Goal: Information Seeking & Learning: Learn about a topic

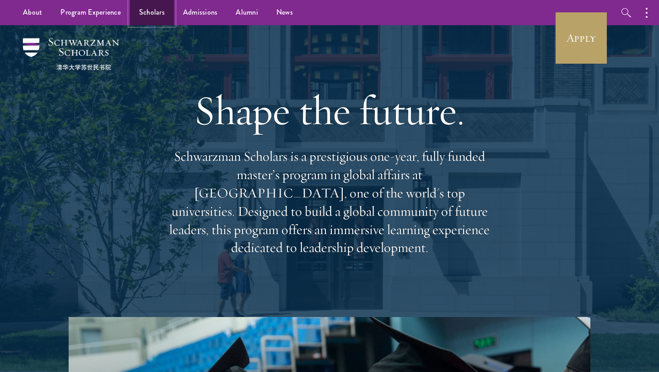
click at [152, 12] on link "Scholars" at bounding box center [152, 12] width 44 height 25
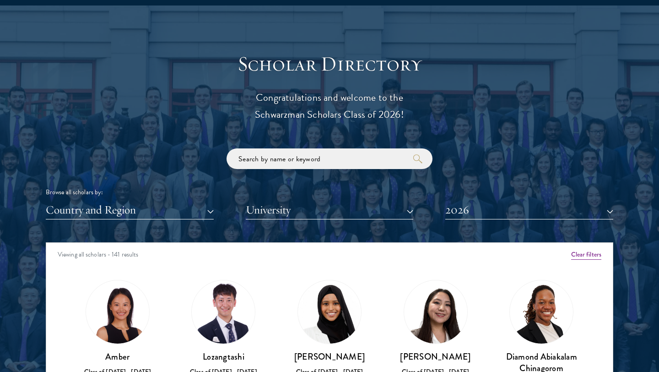
scroll to position [1040, 0]
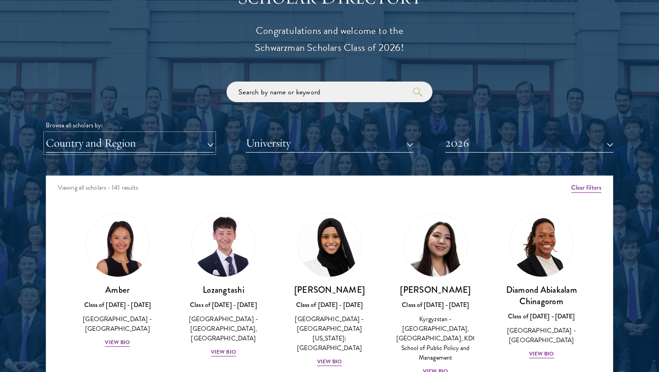
click at [169, 141] on button "Country and Region" at bounding box center [130, 143] width 168 height 19
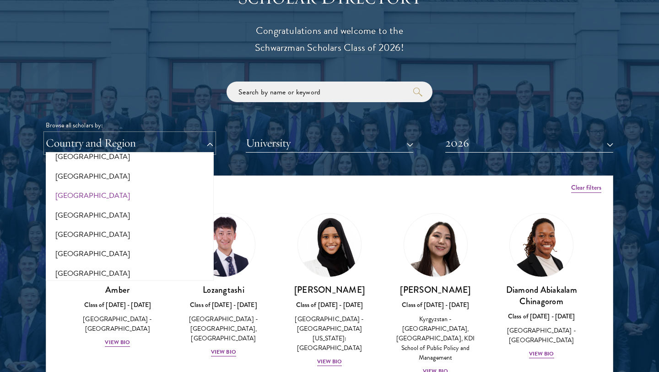
scroll to position [34, 0]
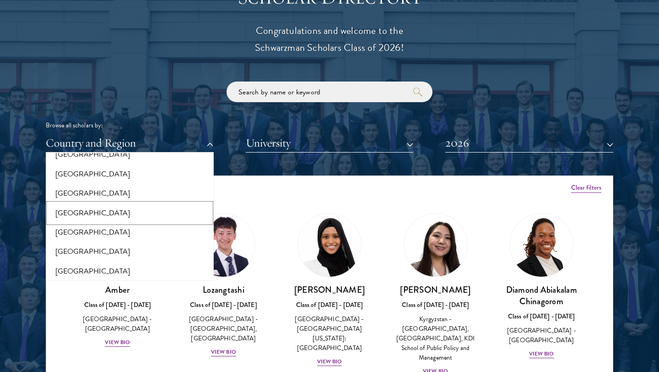
click at [74, 209] on button "[GEOGRAPHIC_DATA]" at bounding box center [130, 212] width 163 height 19
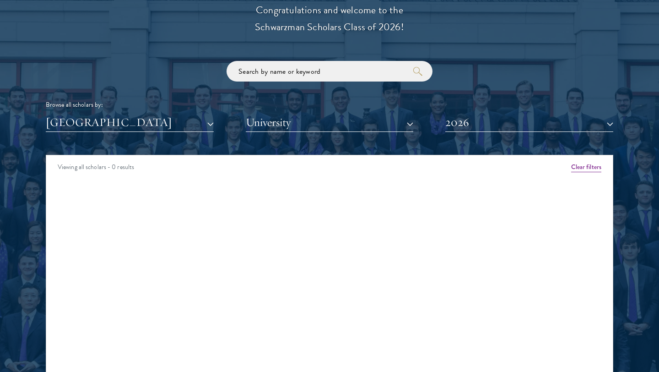
scroll to position [1065, 0]
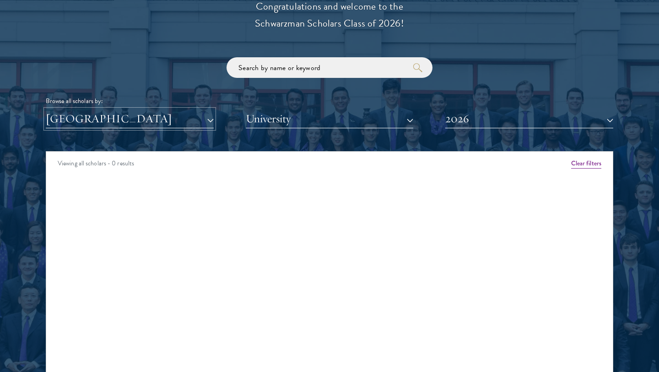
click at [144, 114] on button "[GEOGRAPHIC_DATA]" at bounding box center [130, 118] width 168 height 19
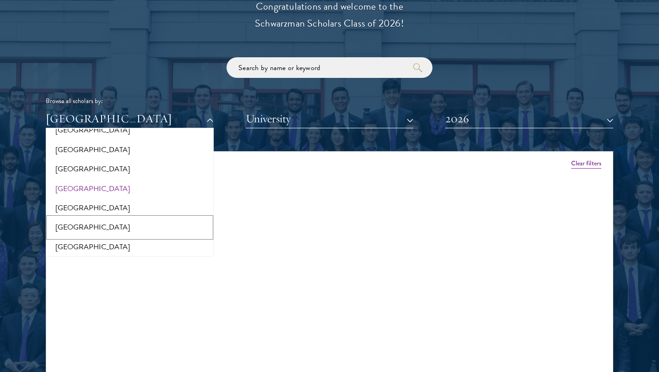
click at [81, 231] on button "[GEOGRAPHIC_DATA]" at bounding box center [130, 227] width 163 height 19
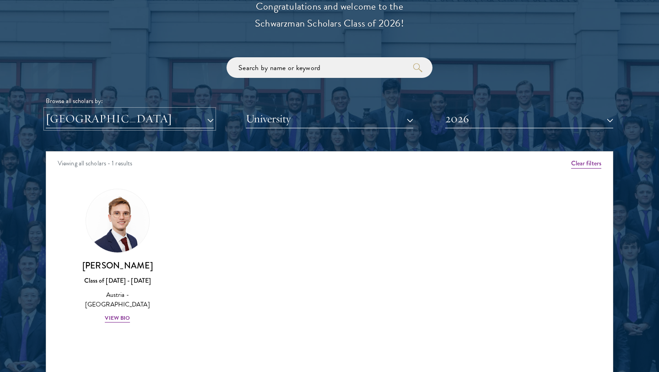
click at [132, 122] on button "[GEOGRAPHIC_DATA]" at bounding box center [130, 118] width 168 height 19
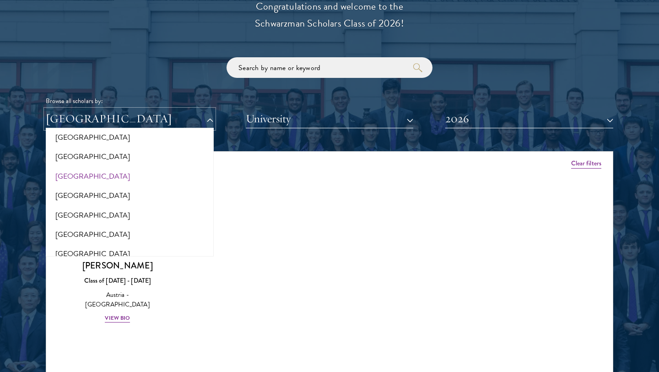
scroll to position [107, 0]
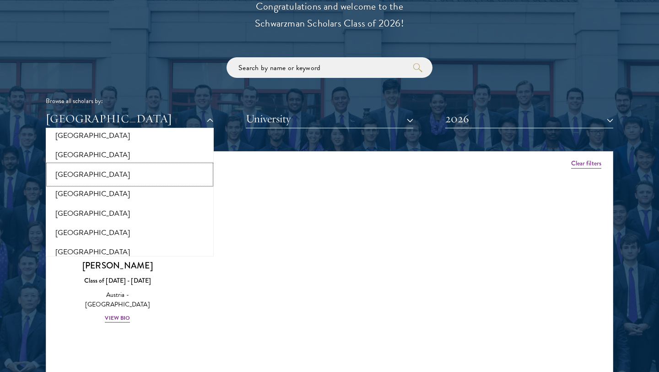
click at [97, 179] on button "[GEOGRAPHIC_DATA]" at bounding box center [130, 174] width 163 height 19
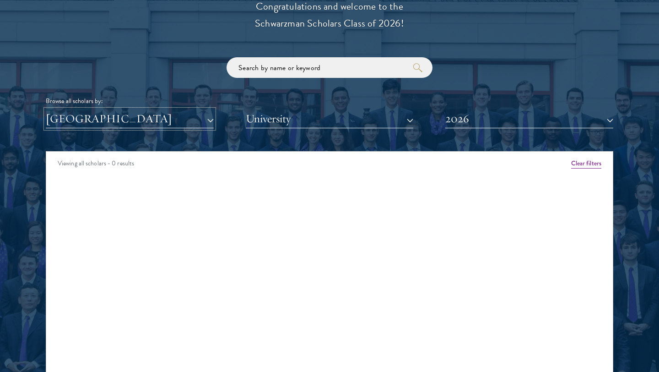
click at [103, 120] on button "[GEOGRAPHIC_DATA]" at bounding box center [130, 118] width 168 height 19
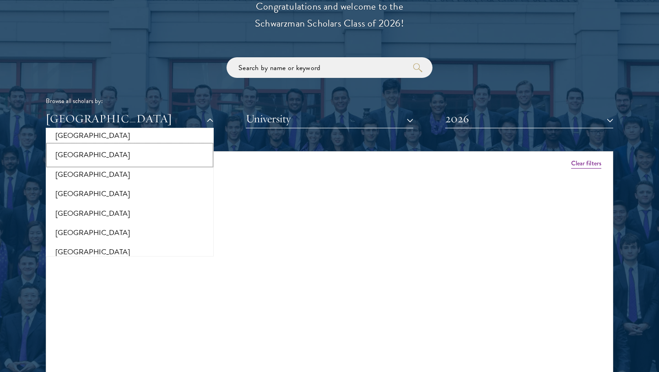
click at [82, 155] on button "[GEOGRAPHIC_DATA]" at bounding box center [130, 154] width 163 height 19
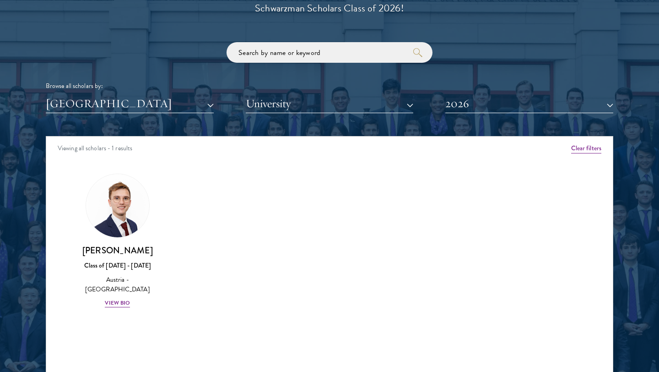
scroll to position [1084, 0]
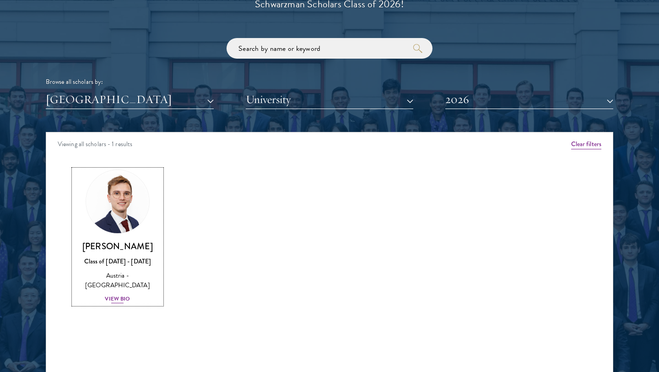
click at [121, 303] on div "View Bio" at bounding box center [117, 298] width 25 height 9
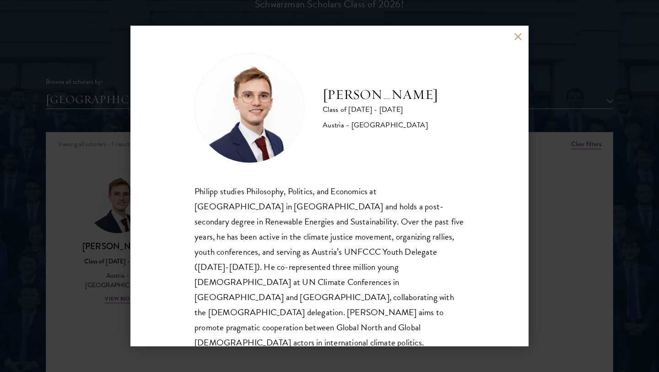
scroll to position [1, 0]
click at [101, 260] on div "[PERSON_NAME] Class of [DATE] - [DATE] [GEOGRAPHIC_DATA] - [GEOGRAPHIC_DATA] [P…" at bounding box center [329, 186] width 659 height 372
click at [122, 157] on div "[PERSON_NAME] Class of [DATE] - [DATE] [GEOGRAPHIC_DATA] - [GEOGRAPHIC_DATA] [P…" at bounding box center [329, 186] width 659 height 372
click at [514, 35] on div "Scholar Directory Congratulations and welcome to the Schwarzman Scholars Class …" at bounding box center [330, 174] width 568 height 466
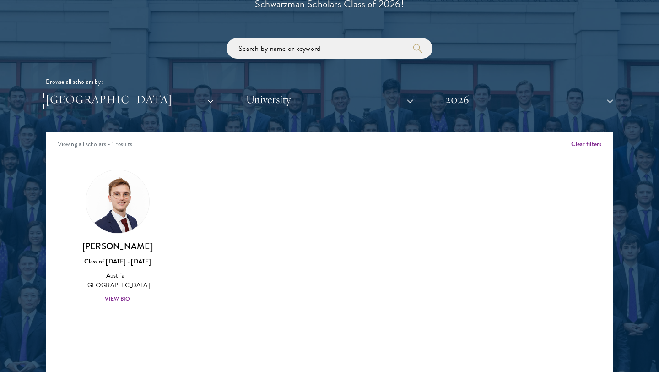
click at [177, 99] on button "[GEOGRAPHIC_DATA]" at bounding box center [130, 99] width 168 height 19
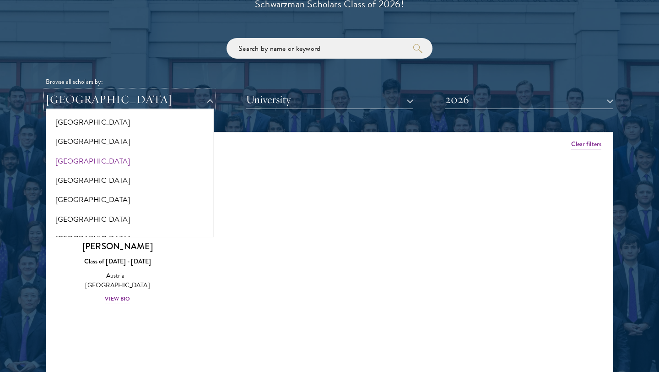
scroll to position [142, 0]
click at [77, 157] on button "[GEOGRAPHIC_DATA]" at bounding box center [130, 159] width 163 height 19
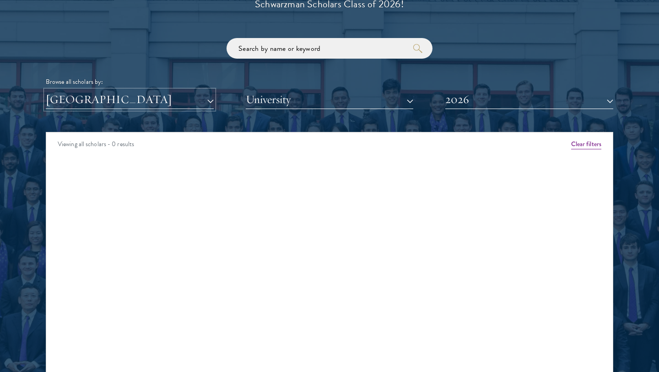
click at [140, 108] on button "[GEOGRAPHIC_DATA]" at bounding box center [130, 99] width 168 height 19
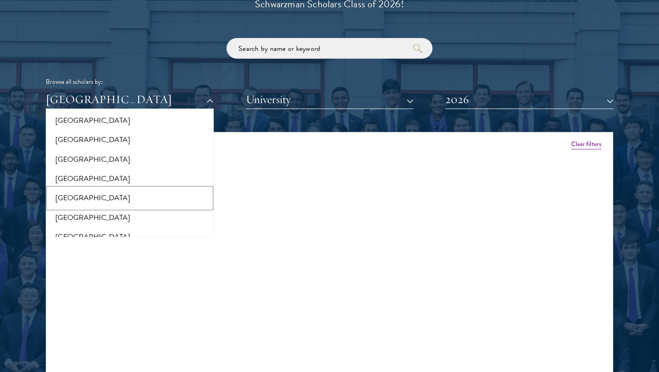
click at [81, 201] on button "[GEOGRAPHIC_DATA]" at bounding box center [130, 197] width 163 height 19
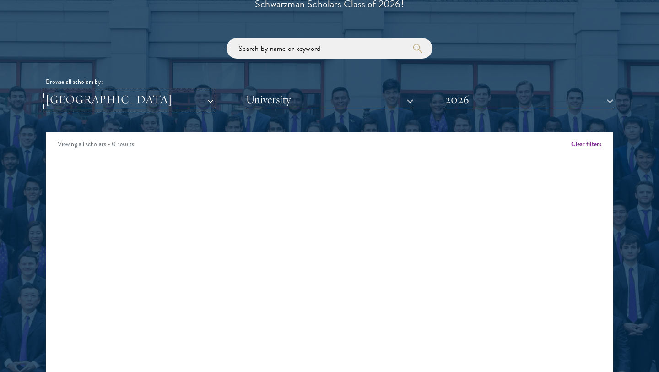
click at [112, 103] on button "[GEOGRAPHIC_DATA]" at bounding box center [130, 99] width 168 height 19
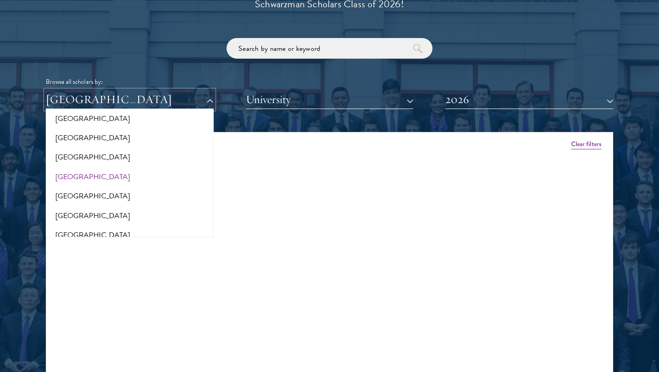
scroll to position [183, 0]
click at [70, 199] on button "[GEOGRAPHIC_DATA]" at bounding box center [130, 195] width 163 height 19
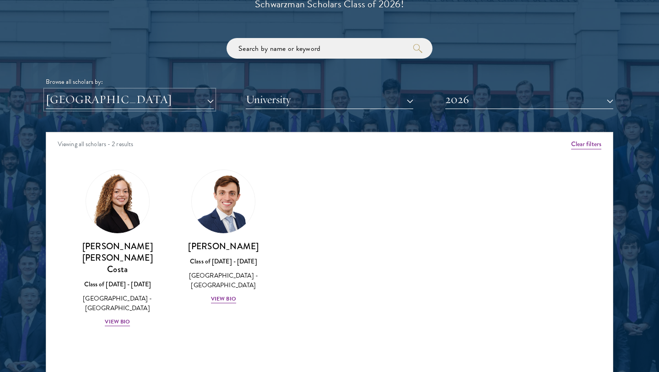
click at [122, 98] on button "[GEOGRAPHIC_DATA]" at bounding box center [130, 99] width 168 height 19
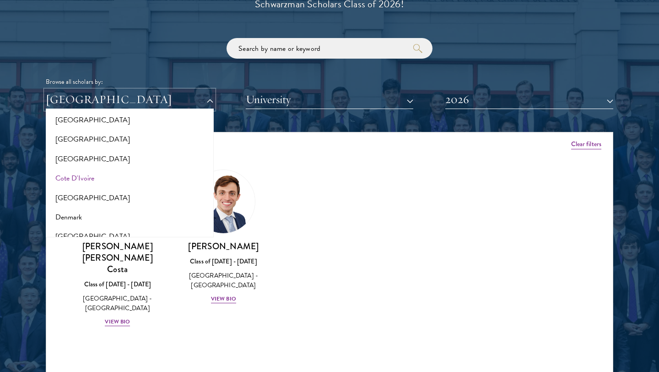
scroll to position [369, 0]
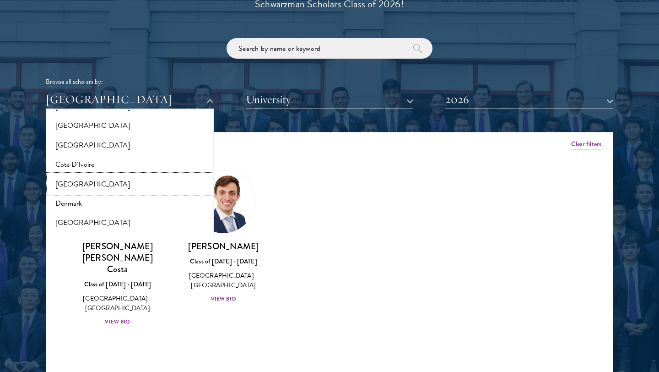
click at [76, 180] on button "[GEOGRAPHIC_DATA]" at bounding box center [130, 183] width 163 height 19
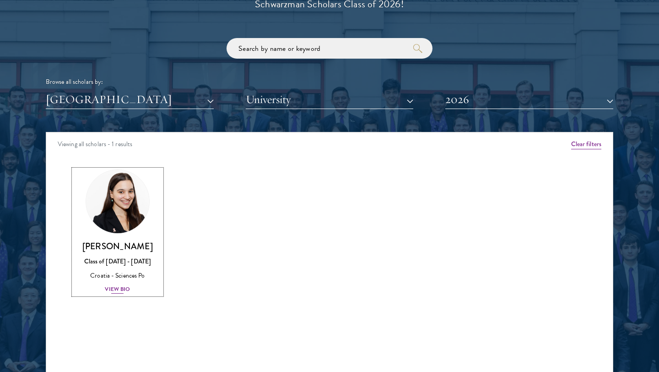
click at [108, 220] on img at bounding box center [118, 202] width 70 height 70
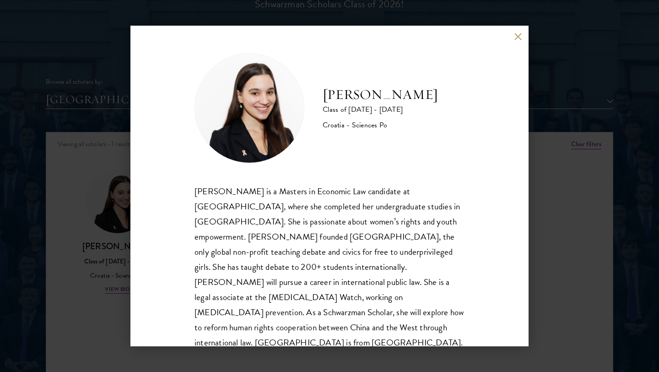
click at [96, 234] on div "[PERSON_NAME] Class of [DATE] - [DATE] Croatia - Sciences Po [PERSON_NAME] is a…" at bounding box center [329, 186] width 659 height 372
click at [121, 136] on div "[PERSON_NAME] Class of [DATE] - [DATE] Croatia - Sciences Po [PERSON_NAME] is a…" at bounding box center [329, 186] width 659 height 372
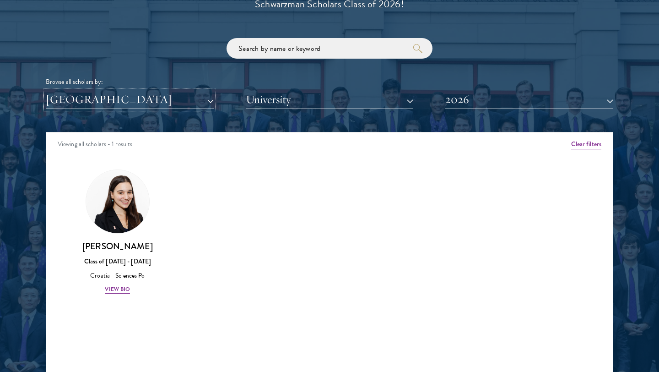
click at [133, 101] on button "[GEOGRAPHIC_DATA]" at bounding box center [130, 99] width 168 height 19
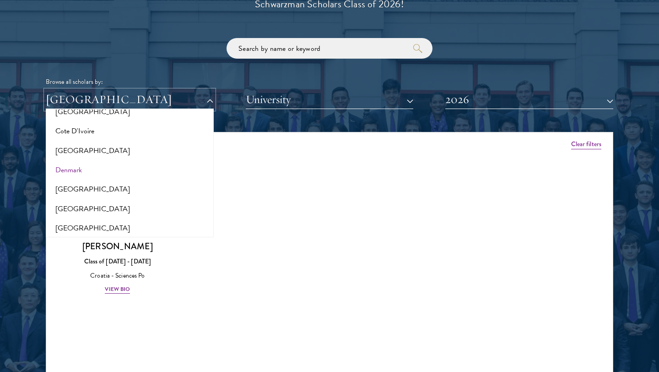
scroll to position [409, 0]
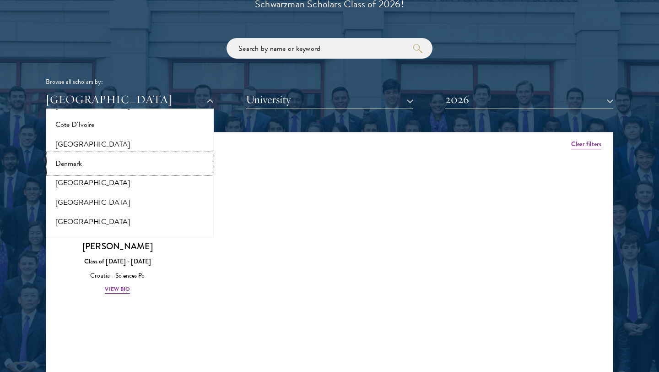
click at [81, 162] on button "Denmark" at bounding box center [130, 163] width 163 height 19
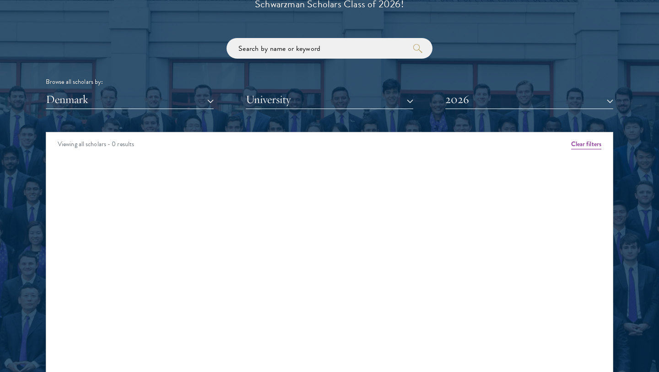
click at [125, 110] on div "Scholar Directory Congratulations and welcome to the Schwarzman Scholars Class …" at bounding box center [330, 174] width 568 height 466
click at [123, 105] on button "Denmark" at bounding box center [130, 99] width 168 height 19
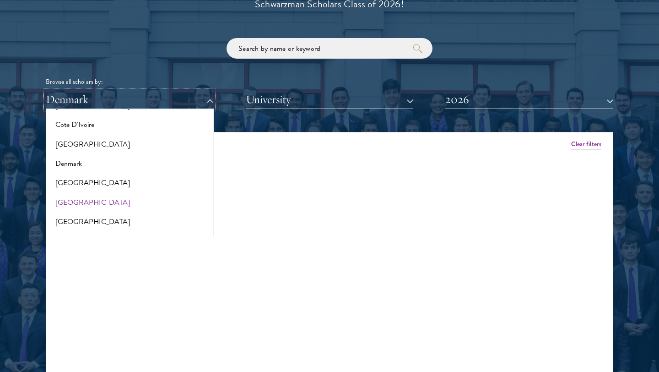
scroll to position [437, 0]
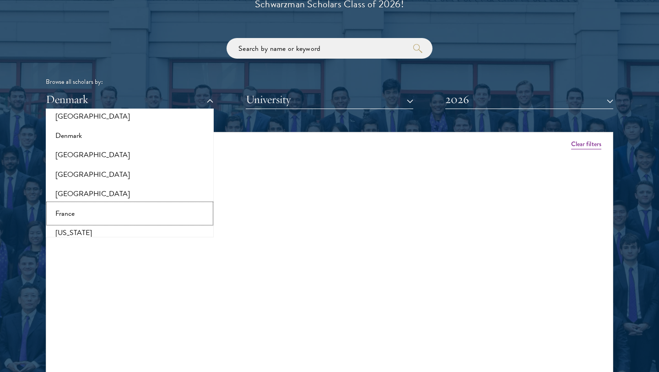
click at [74, 217] on button "France" at bounding box center [130, 213] width 163 height 19
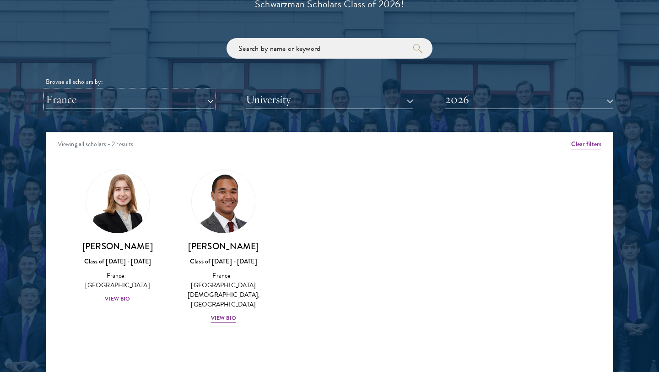
click at [147, 100] on button "France" at bounding box center [130, 99] width 168 height 19
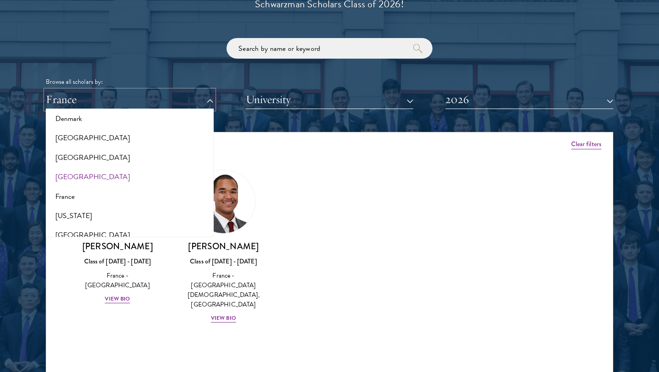
scroll to position [457, 0]
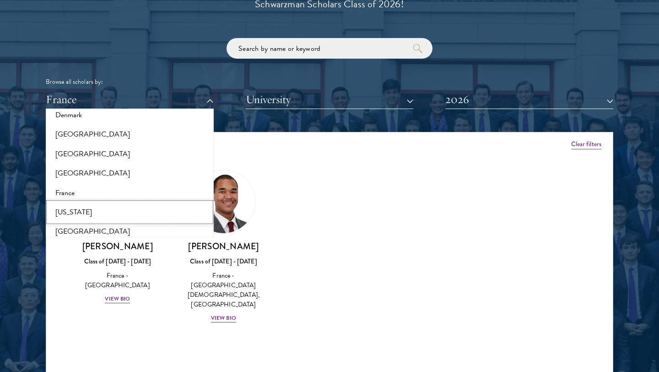
click at [76, 208] on button "[US_STATE]" at bounding box center [130, 211] width 163 height 19
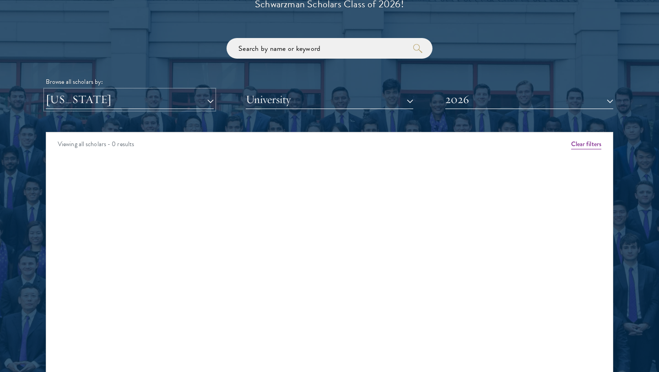
click at [129, 106] on button "[US_STATE]" at bounding box center [130, 99] width 168 height 19
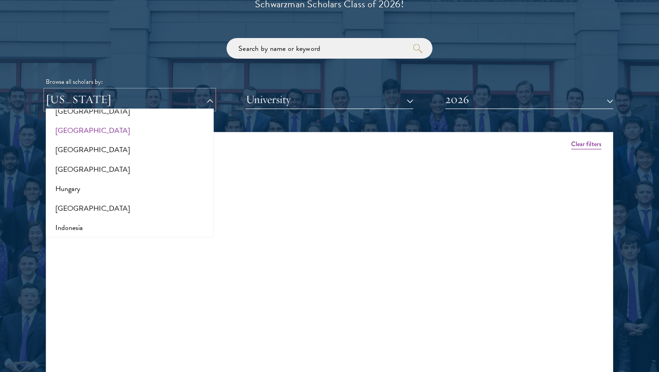
scroll to position [644, 0]
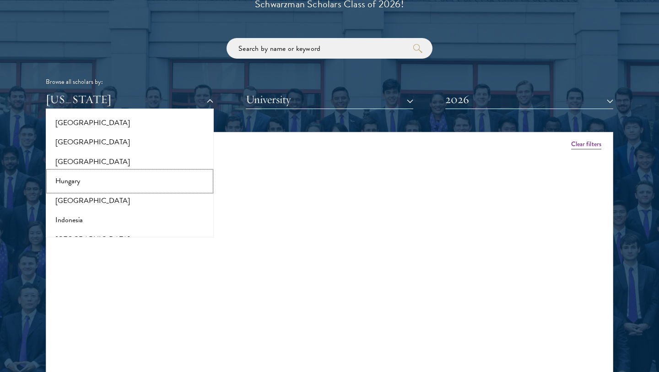
click at [77, 179] on button "Hungary" at bounding box center [130, 180] width 163 height 19
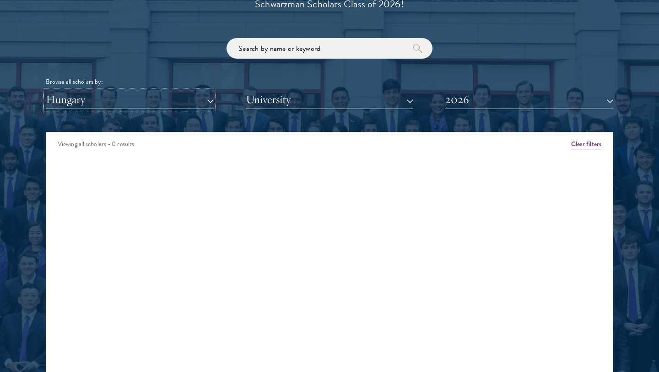
click at [111, 100] on button "Hungary" at bounding box center [130, 99] width 168 height 19
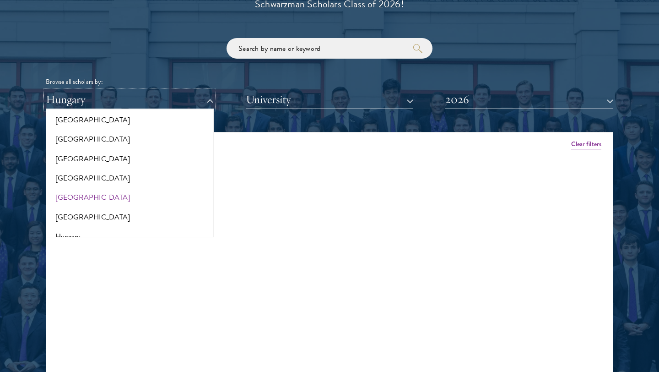
scroll to position [572, 0]
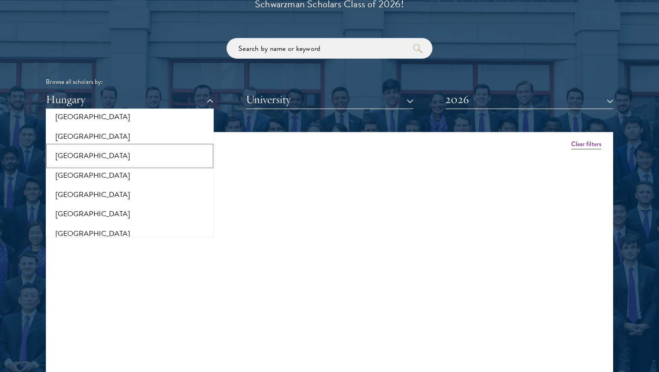
click at [72, 153] on button "[GEOGRAPHIC_DATA]" at bounding box center [130, 155] width 163 height 19
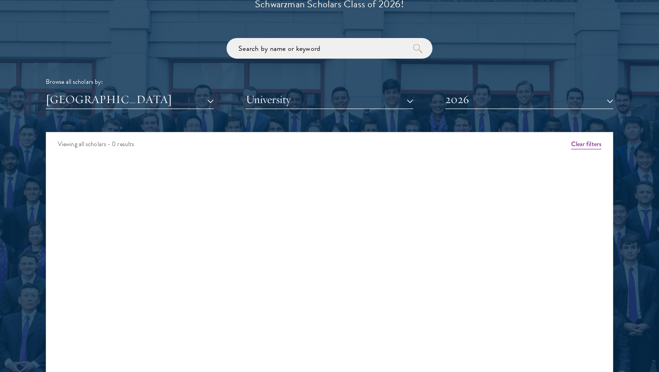
click at [103, 109] on div "Scholar Directory Congratulations and welcome to the Schwarzman Scholars Class …" at bounding box center [330, 174] width 568 height 466
click at [94, 99] on button "[GEOGRAPHIC_DATA]" at bounding box center [130, 99] width 168 height 19
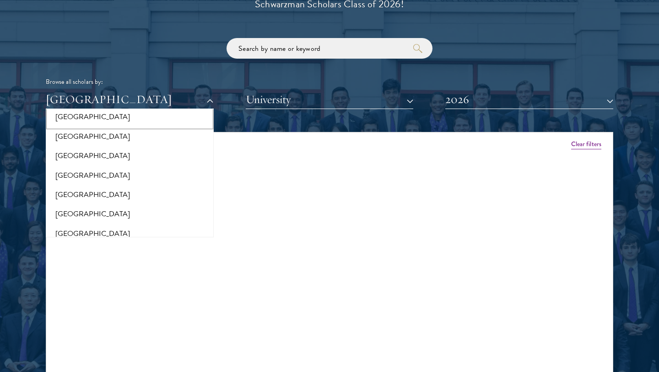
click at [79, 120] on button "[GEOGRAPHIC_DATA]" at bounding box center [130, 116] width 163 height 19
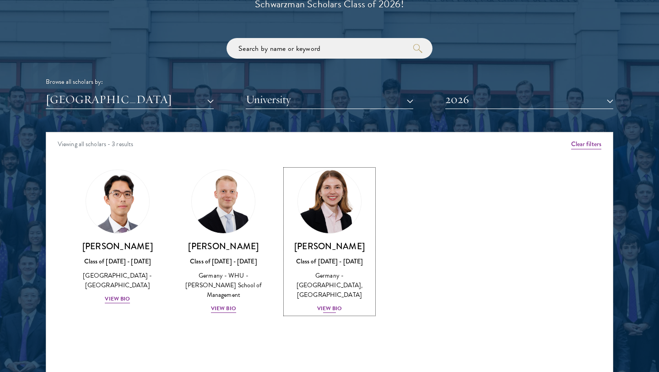
click at [333, 213] on img at bounding box center [330, 202] width 70 height 70
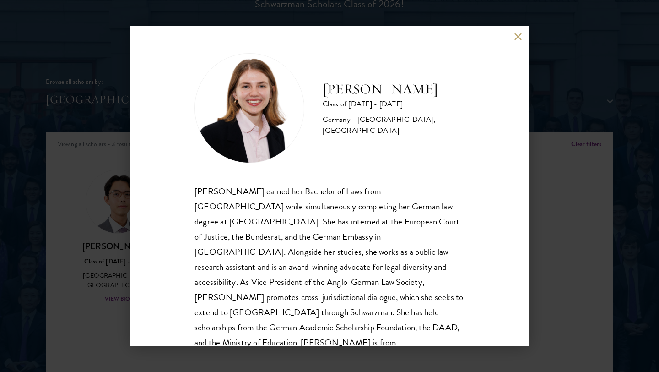
click at [513, 253] on div "[PERSON_NAME] Class of [DATE] - [DATE] [GEOGRAPHIC_DATA] - [GEOGRAPHIC_DATA], […" at bounding box center [330, 186] width 398 height 321
click at [91, 146] on div "[PERSON_NAME] Class of [DATE] - [DATE] [GEOGRAPHIC_DATA] - [GEOGRAPHIC_DATA], […" at bounding box center [329, 186] width 659 height 372
click at [102, 112] on div "[PERSON_NAME] Class of [DATE] - [DATE] [GEOGRAPHIC_DATA] - [GEOGRAPHIC_DATA], […" at bounding box center [329, 186] width 659 height 372
click at [120, 103] on button "[GEOGRAPHIC_DATA]" at bounding box center [130, 99] width 168 height 19
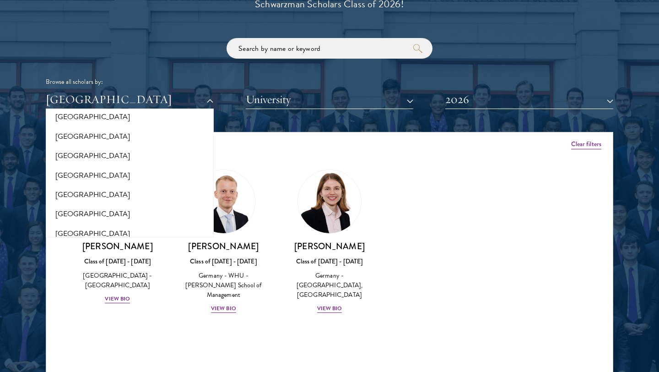
click at [523, 38] on div "Browse all scholars by: [GEOGRAPHIC_DATA] All Countries and Regions [GEOGRAPHIC…" at bounding box center [330, 73] width 568 height 71
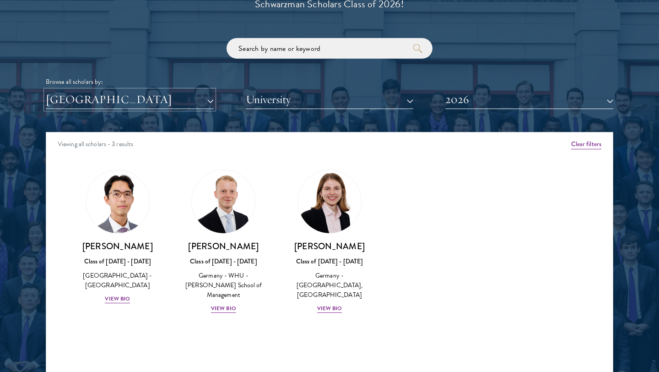
click at [168, 97] on button "[GEOGRAPHIC_DATA]" at bounding box center [130, 99] width 168 height 19
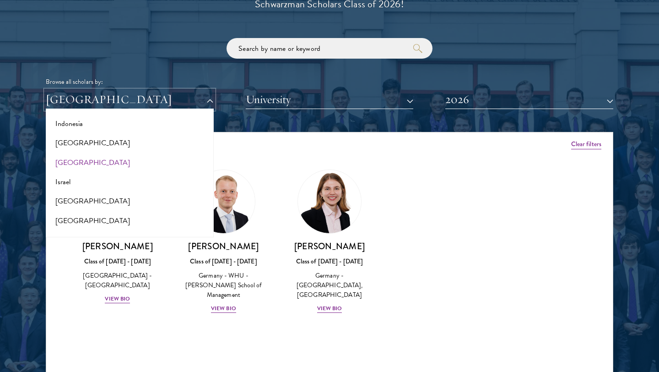
scroll to position [742, 0]
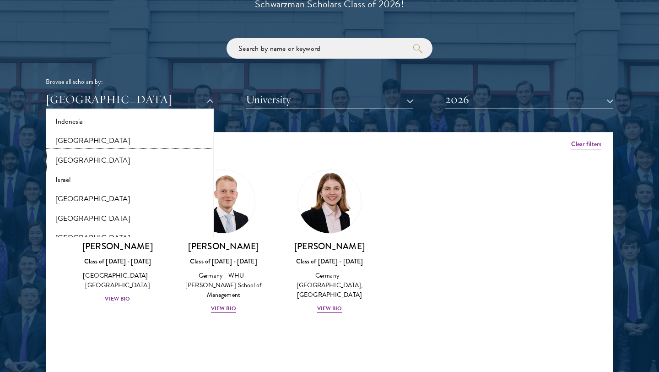
click at [74, 160] on button "[GEOGRAPHIC_DATA]" at bounding box center [130, 160] width 163 height 19
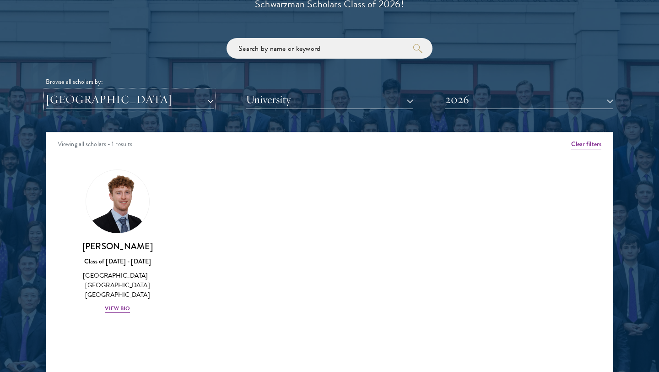
click at [162, 101] on button "[GEOGRAPHIC_DATA]" at bounding box center [130, 99] width 168 height 19
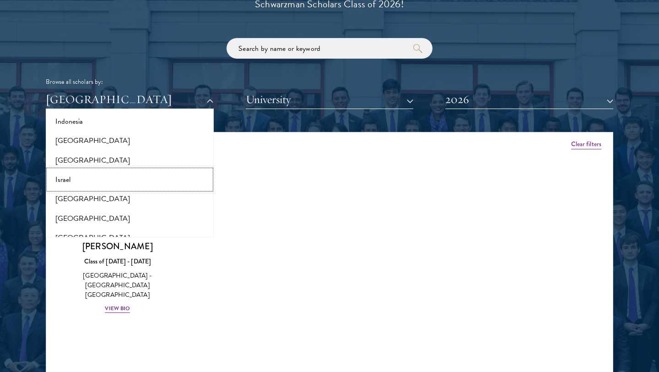
click at [68, 178] on button "Israel" at bounding box center [130, 179] width 163 height 19
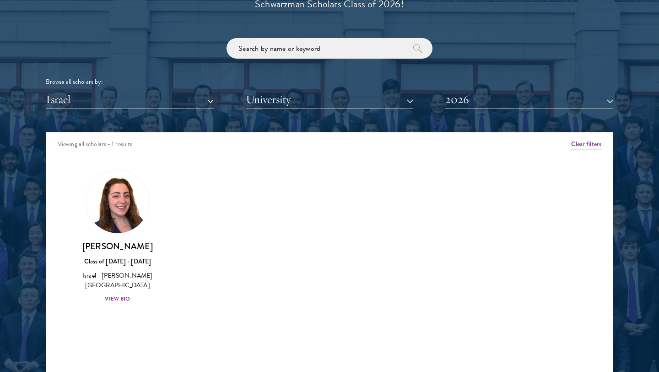
click at [120, 295] on div "[PERSON_NAME] Class of [DATE] - [DATE] Israel - [PERSON_NAME][GEOGRAPHIC_DATA] …" at bounding box center [118, 236] width 106 height 153
click at [120, 294] on div "View Bio" at bounding box center [117, 298] width 25 height 9
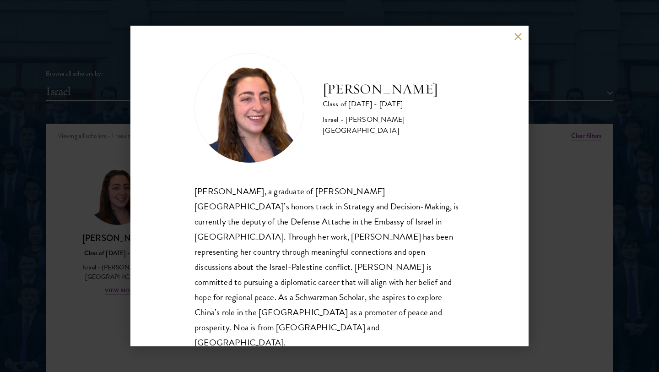
scroll to position [1093, 0]
click at [136, 251] on div "[PERSON_NAME] Class of [DATE] - [DATE] Israel - [PERSON_NAME][GEOGRAPHIC_DATA] …" at bounding box center [330, 186] width 398 height 321
click at [519, 40] on button at bounding box center [518, 37] width 8 height 8
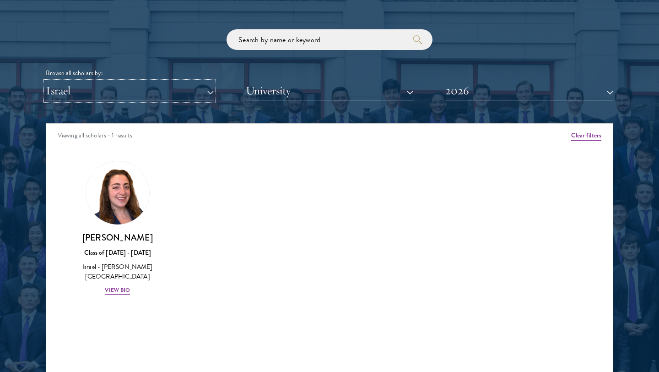
click at [142, 94] on button "Israel" at bounding box center [130, 91] width 168 height 19
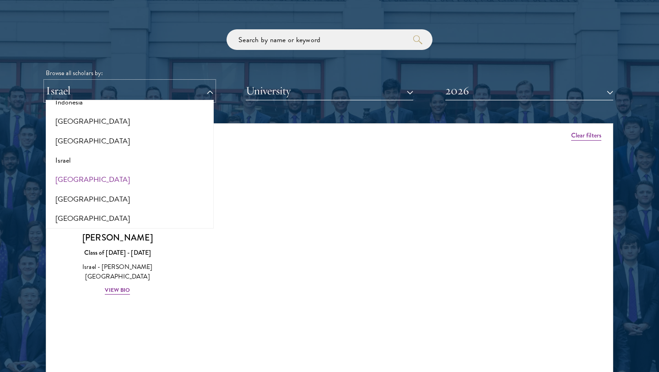
scroll to position [757, 0]
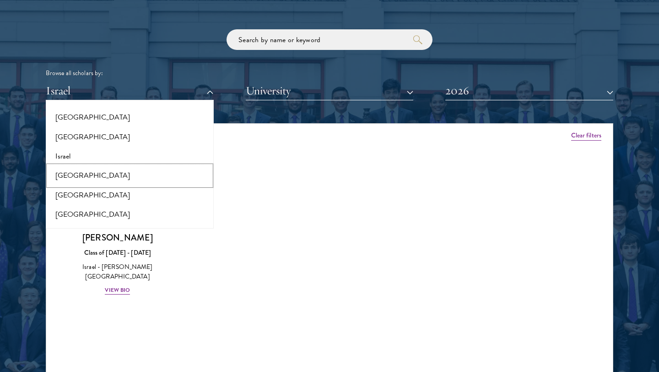
click at [78, 173] on button "[GEOGRAPHIC_DATA]" at bounding box center [130, 175] width 163 height 19
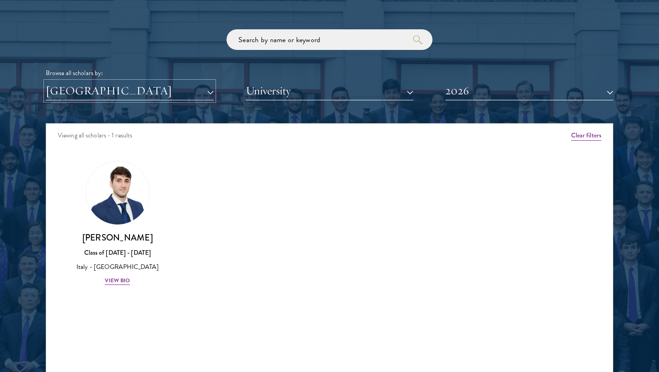
click at [146, 98] on button "[GEOGRAPHIC_DATA]" at bounding box center [130, 91] width 168 height 19
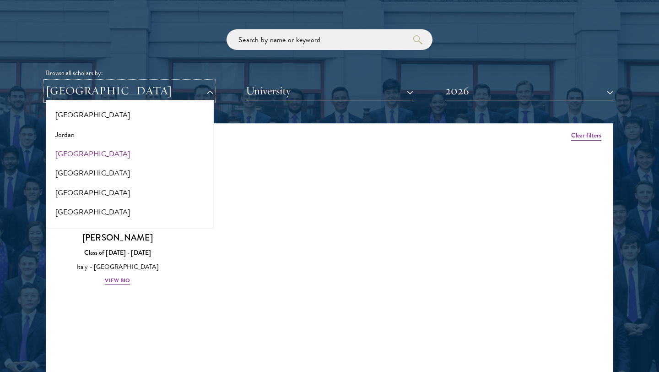
scroll to position [864, 0]
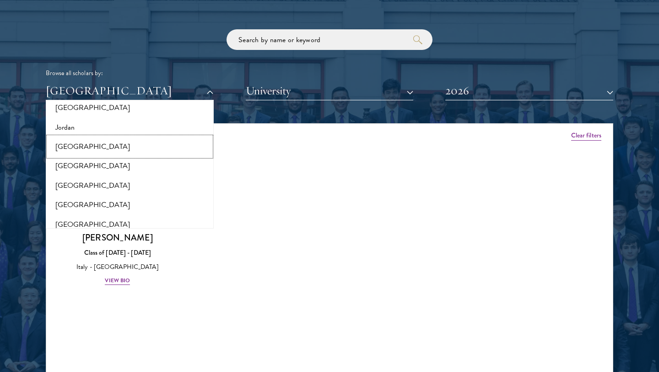
click at [87, 147] on button "[GEOGRAPHIC_DATA]" at bounding box center [130, 146] width 163 height 19
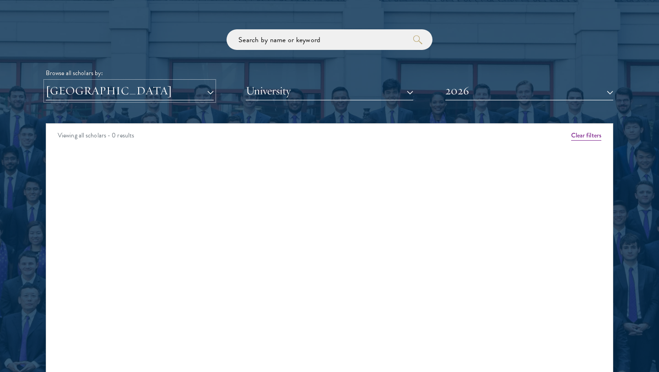
click at [119, 95] on button "[GEOGRAPHIC_DATA]" at bounding box center [130, 91] width 168 height 19
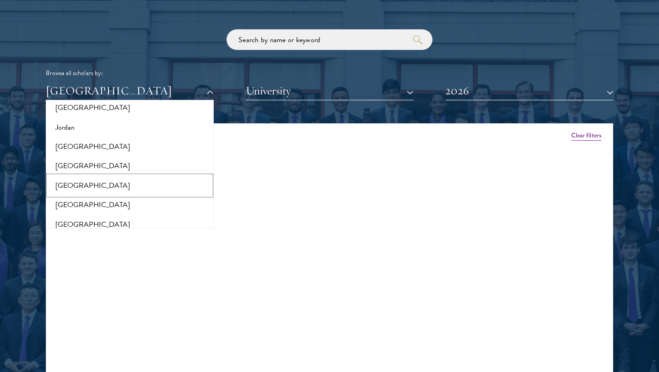
click at [76, 178] on button "[GEOGRAPHIC_DATA]" at bounding box center [130, 185] width 163 height 19
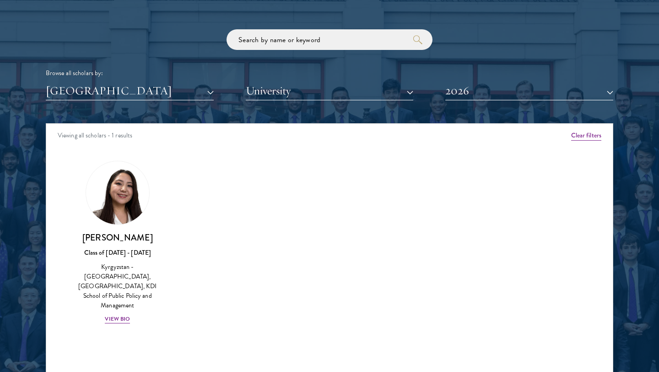
click at [130, 102] on div "Scholar Directory Congratulations and welcome to the Schwarzman Scholars Class …" at bounding box center [330, 165] width 568 height 466
click at [128, 94] on button "[GEOGRAPHIC_DATA]" at bounding box center [130, 91] width 168 height 19
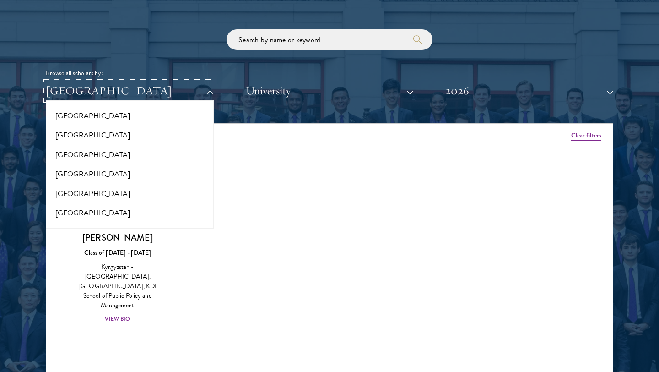
scroll to position [996, 0]
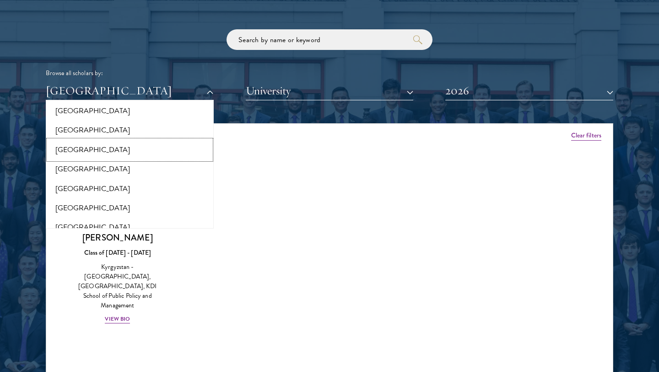
click at [75, 148] on button "[GEOGRAPHIC_DATA]" at bounding box center [130, 149] width 163 height 19
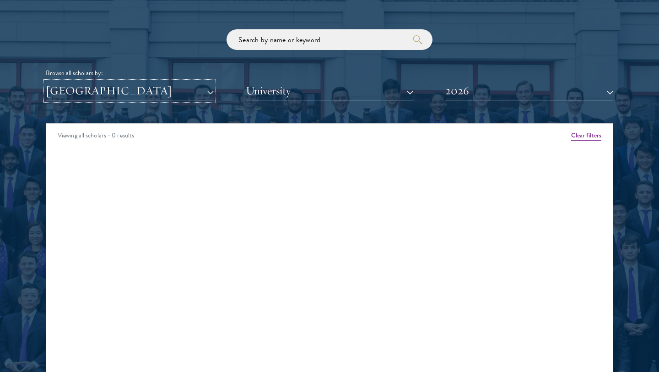
click at [104, 92] on button "[GEOGRAPHIC_DATA]" at bounding box center [130, 91] width 168 height 19
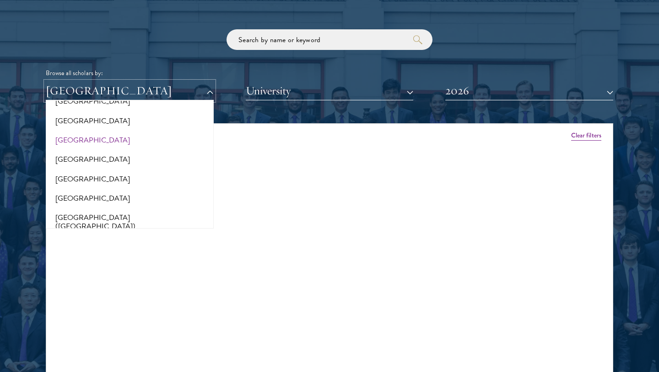
scroll to position [1065, 0]
click at [76, 134] on button "[GEOGRAPHIC_DATA]" at bounding box center [130, 139] width 163 height 19
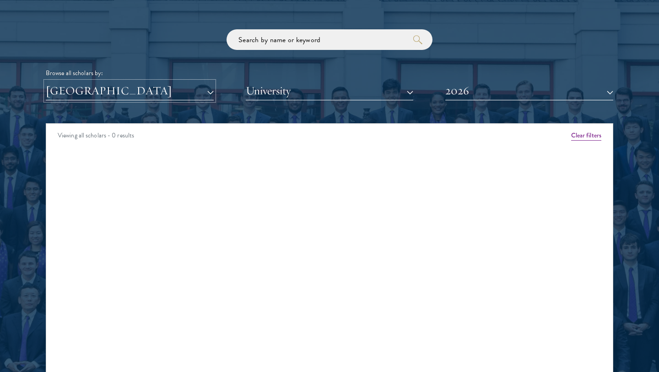
click at [105, 90] on button "[GEOGRAPHIC_DATA]" at bounding box center [130, 91] width 168 height 19
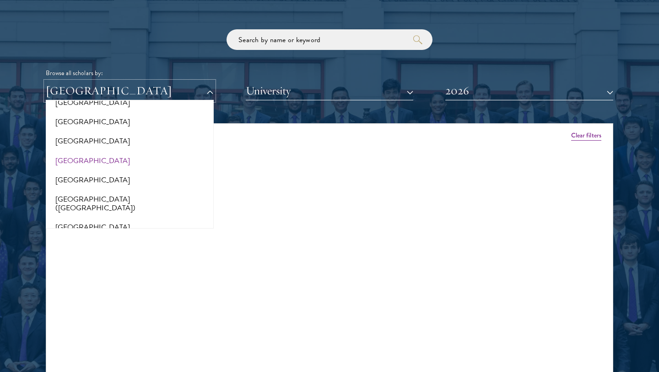
scroll to position [1093, 0]
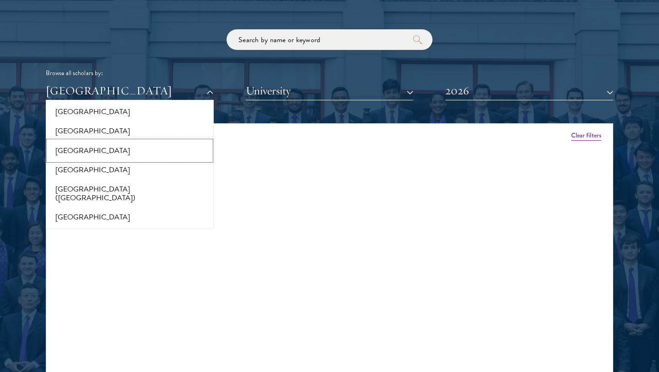
click at [79, 155] on button "[GEOGRAPHIC_DATA]" at bounding box center [130, 150] width 163 height 19
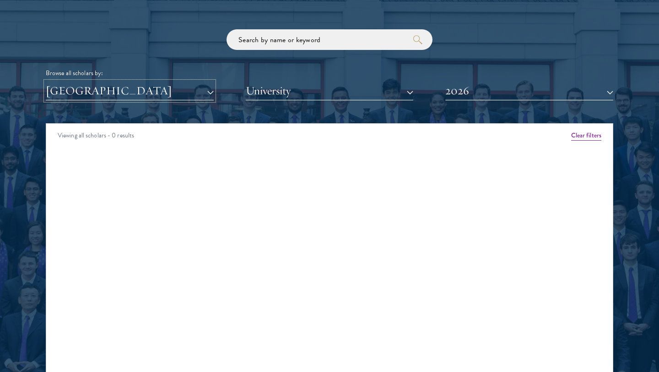
click at [117, 91] on button "[GEOGRAPHIC_DATA]" at bounding box center [130, 91] width 168 height 19
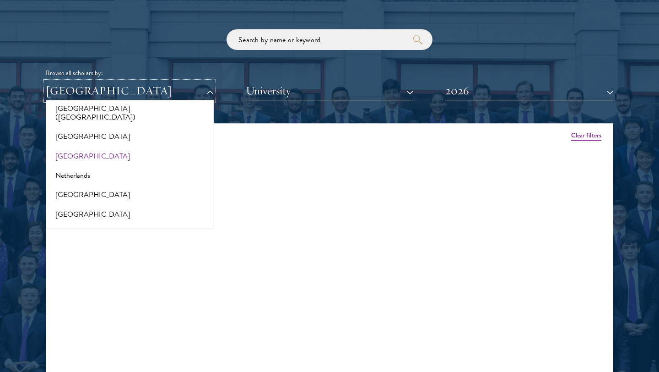
scroll to position [1174, 0]
click at [73, 167] on button "Netherlands" at bounding box center [130, 174] width 163 height 19
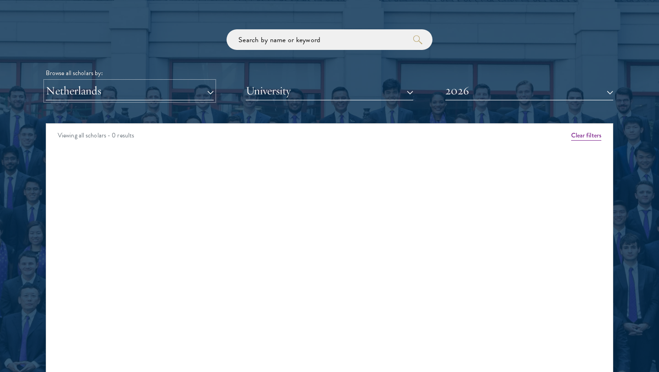
click at [112, 95] on button "Netherlands" at bounding box center [130, 91] width 168 height 19
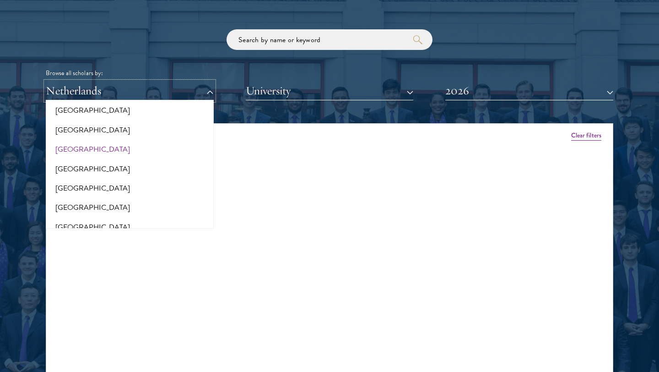
scroll to position [1259, 0]
click at [84, 162] on button "[GEOGRAPHIC_DATA]" at bounding box center [130, 167] width 163 height 19
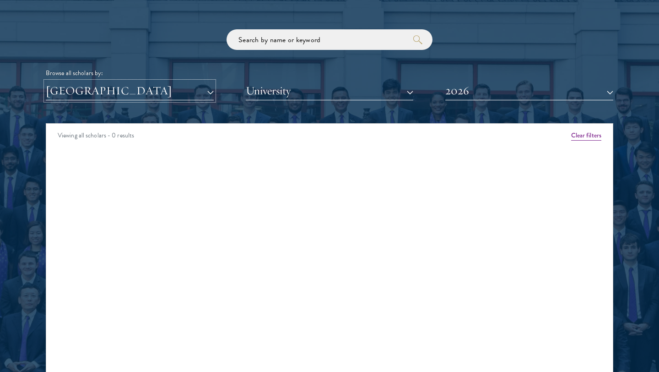
click at [105, 94] on button "[GEOGRAPHIC_DATA]" at bounding box center [130, 91] width 168 height 19
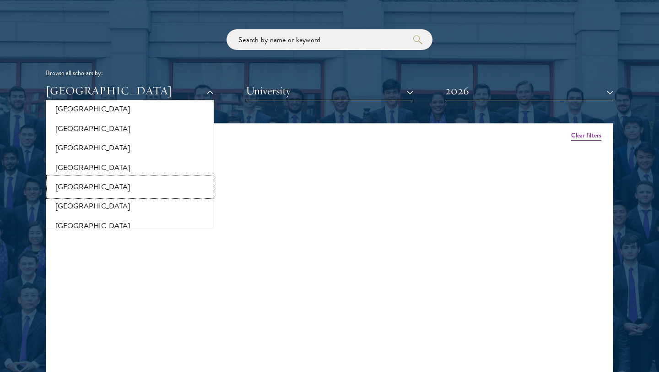
click at [82, 179] on button "[GEOGRAPHIC_DATA]" at bounding box center [130, 186] width 163 height 19
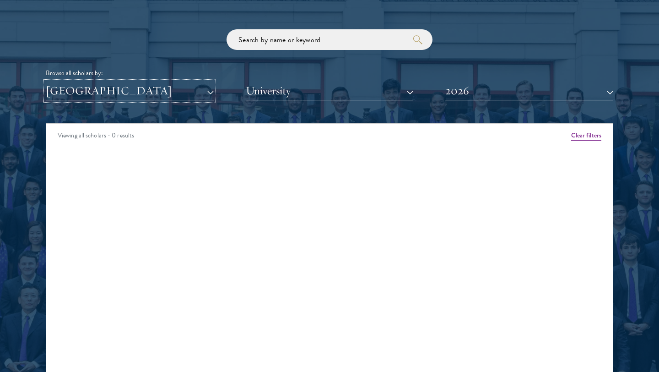
click at [114, 95] on button "[GEOGRAPHIC_DATA]" at bounding box center [130, 91] width 168 height 19
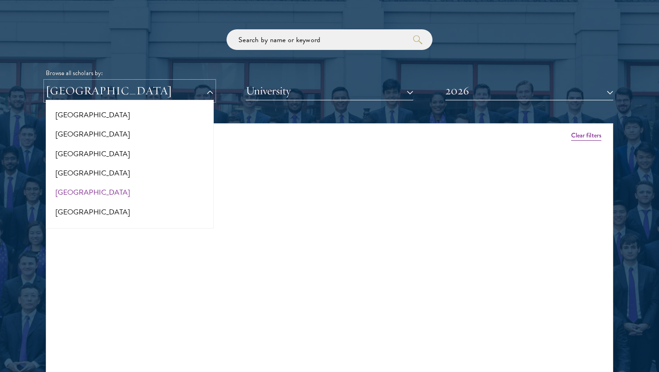
scroll to position [1279, 0]
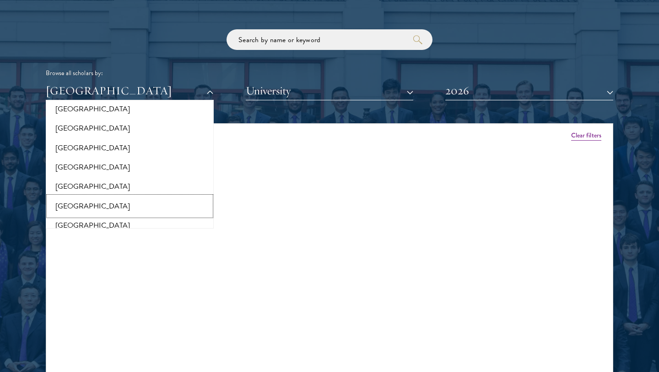
click at [82, 196] on button "[GEOGRAPHIC_DATA]" at bounding box center [130, 205] width 163 height 19
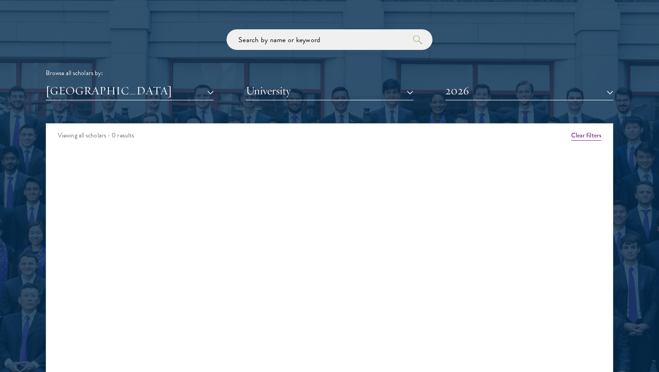
click at [117, 101] on div "Scholar Directory Congratulations and welcome to the Schwarzman Scholars Class …" at bounding box center [330, 165] width 568 height 466
click at [114, 94] on button "[GEOGRAPHIC_DATA]" at bounding box center [130, 91] width 168 height 19
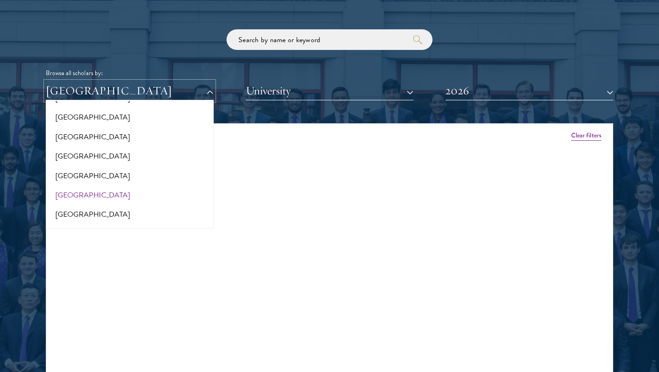
scroll to position [1374, 0]
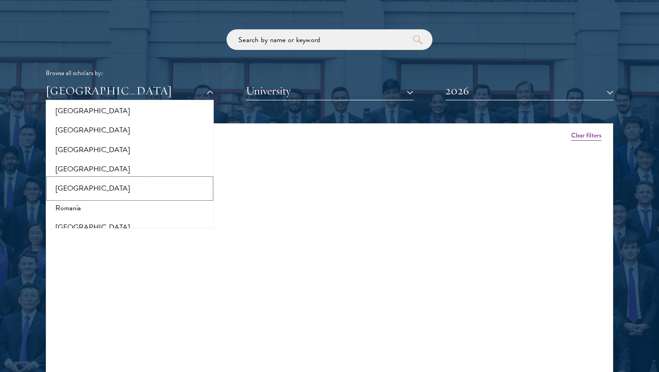
click at [72, 182] on button "[GEOGRAPHIC_DATA]" at bounding box center [130, 188] width 163 height 19
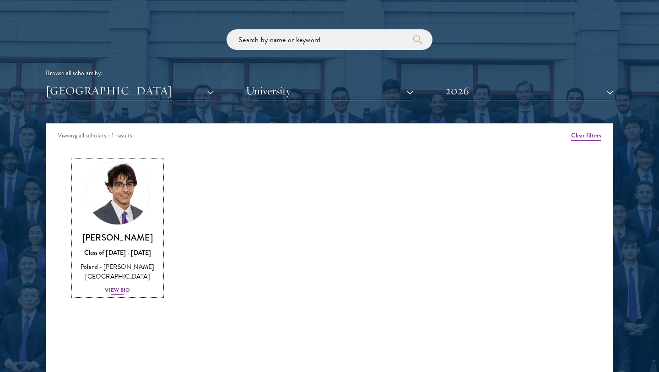
click at [112, 286] on div "View Bio" at bounding box center [117, 290] width 25 height 9
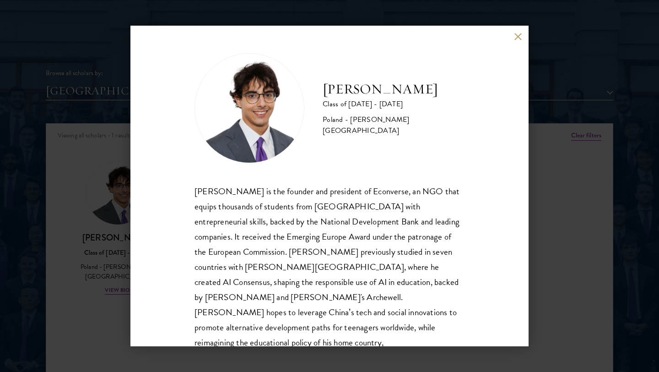
click at [121, 253] on div "[PERSON_NAME] Class of [DATE] - [DATE] [GEOGRAPHIC_DATA] - [PERSON_NAME][GEOGRA…" at bounding box center [329, 186] width 659 height 372
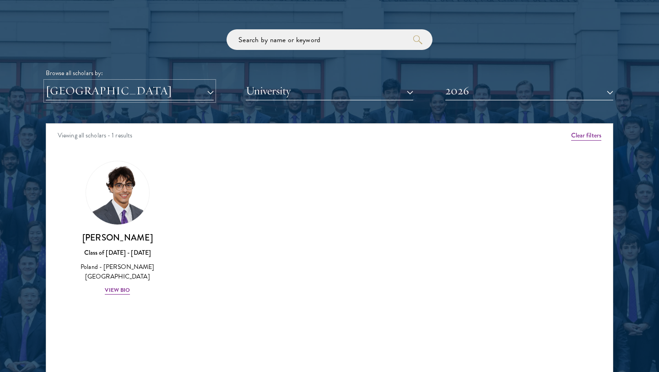
click at [184, 87] on button "[GEOGRAPHIC_DATA]" at bounding box center [130, 91] width 168 height 19
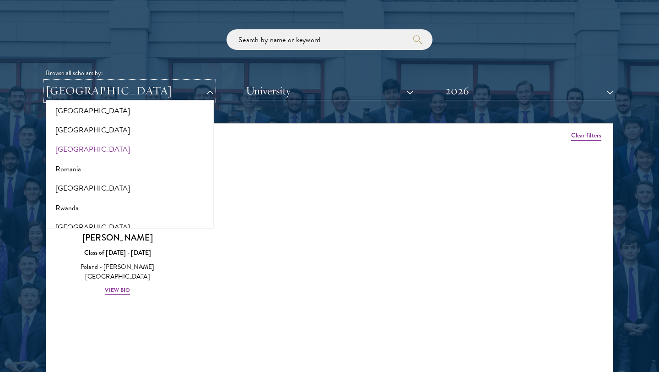
scroll to position [1413, 0]
click at [73, 167] on button "Romania" at bounding box center [130, 168] width 163 height 19
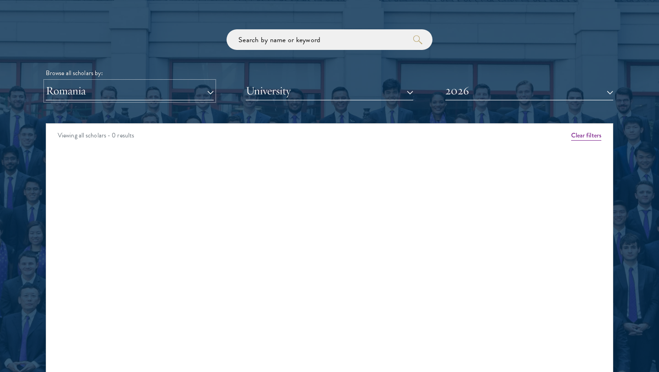
click at [92, 90] on button "Romania" at bounding box center [130, 91] width 168 height 19
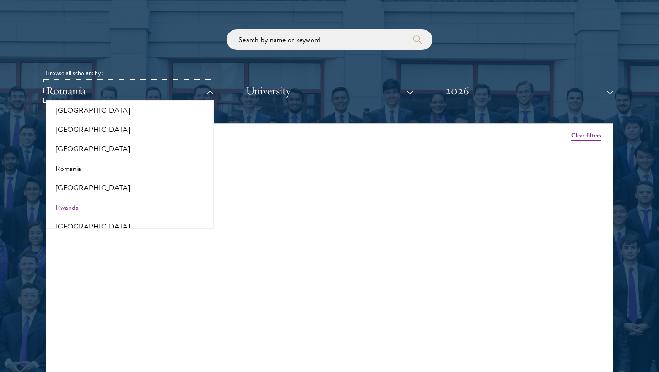
scroll to position [1443, 0]
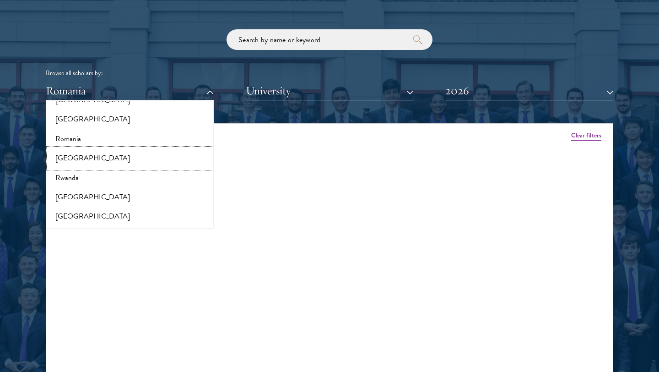
click at [73, 148] on button "[GEOGRAPHIC_DATA]" at bounding box center [130, 157] width 163 height 19
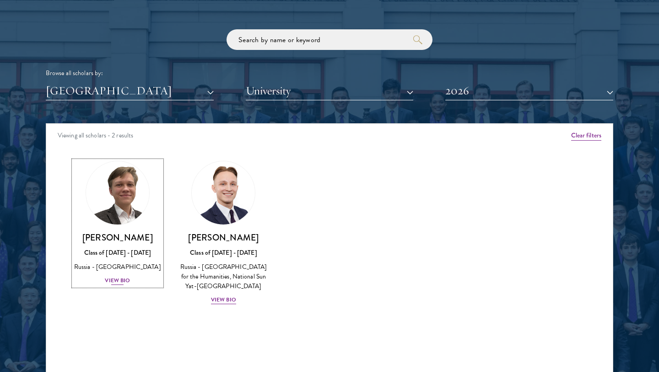
click at [110, 272] on div "Russia - [GEOGRAPHIC_DATA]" at bounding box center [118, 267] width 88 height 10
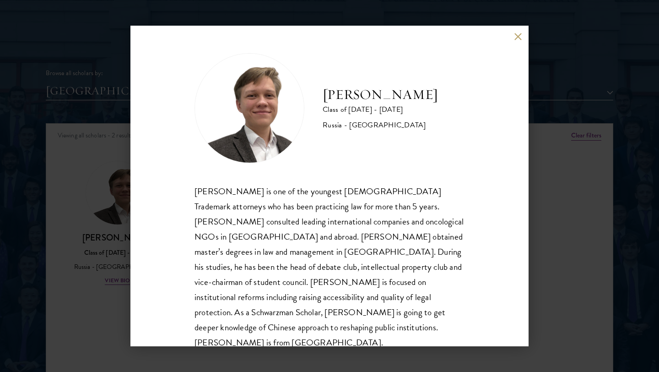
click at [107, 226] on div "[PERSON_NAME] Class of [DATE] - [DATE] [GEOGRAPHIC_DATA] - [GEOGRAPHIC_DATA] [P…" at bounding box center [329, 186] width 659 height 372
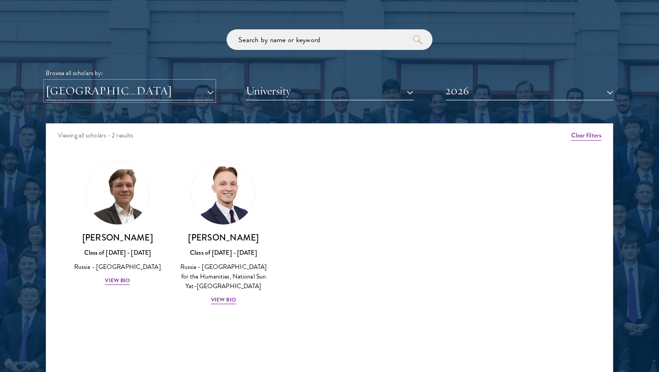
click at [148, 96] on button "[GEOGRAPHIC_DATA]" at bounding box center [130, 91] width 168 height 19
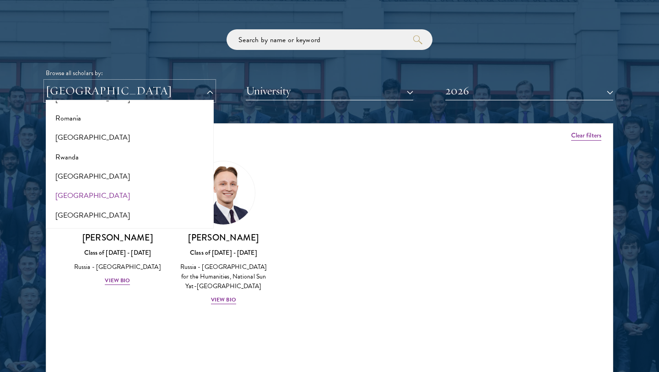
scroll to position [1482, 0]
click at [77, 172] on button "[GEOGRAPHIC_DATA]" at bounding box center [130, 177] width 163 height 19
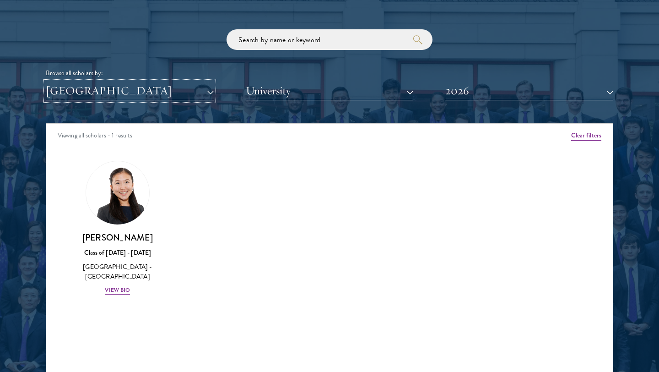
click at [120, 97] on button "[GEOGRAPHIC_DATA]" at bounding box center [130, 91] width 168 height 19
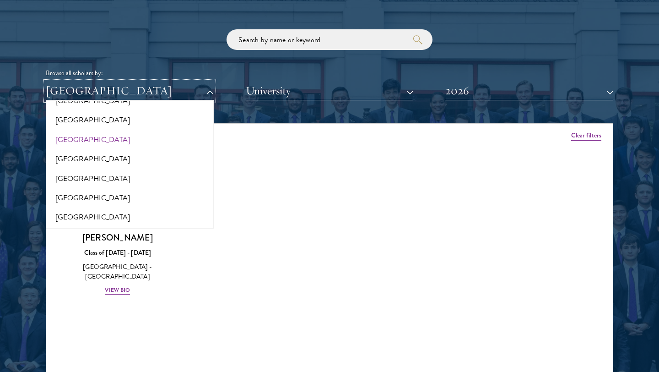
scroll to position [1600, 0]
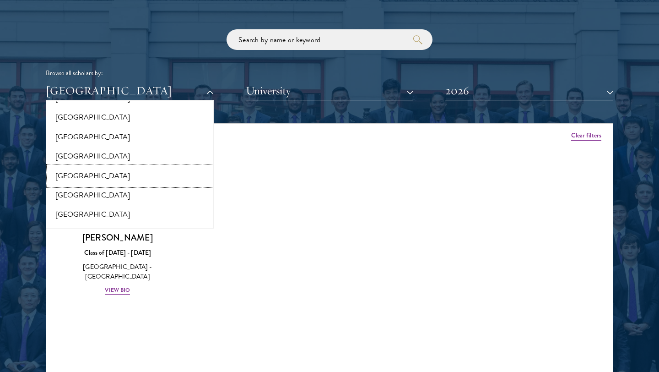
click at [68, 166] on button "[GEOGRAPHIC_DATA]" at bounding box center [130, 175] width 163 height 19
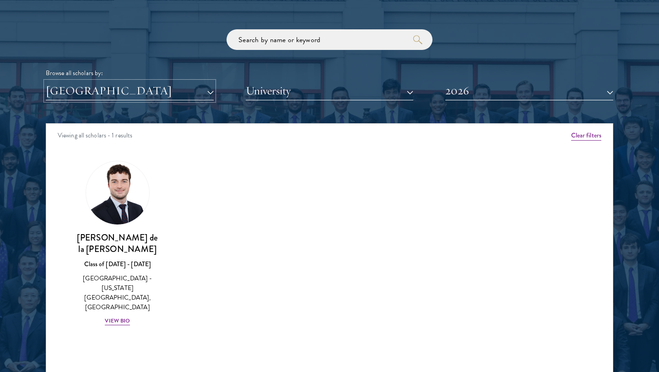
click at [105, 98] on button "[GEOGRAPHIC_DATA]" at bounding box center [130, 91] width 168 height 19
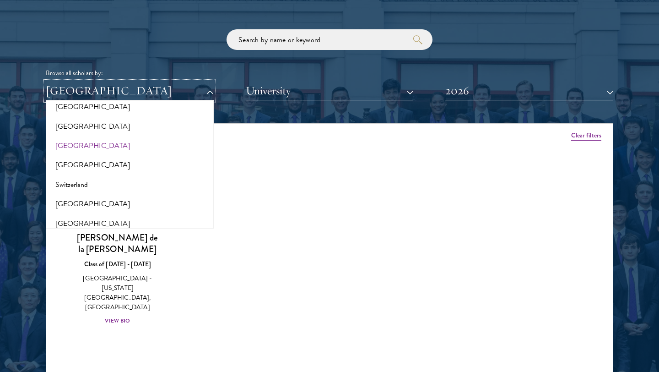
scroll to position [1651, 0]
click at [75, 153] on button "[GEOGRAPHIC_DATA]" at bounding box center [130, 162] width 163 height 19
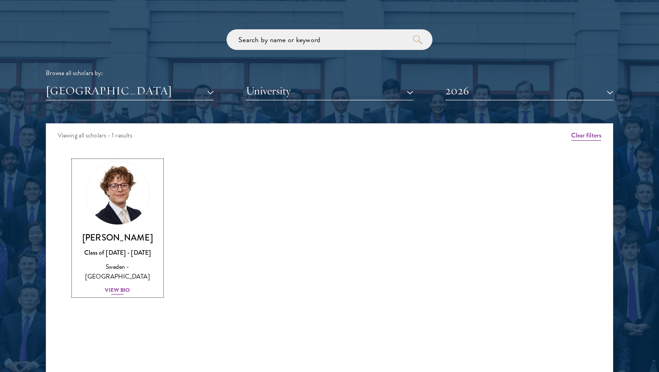
click at [114, 275] on div "[PERSON_NAME] Class of [DATE] - [DATE] [GEOGRAPHIC_DATA] - [GEOGRAPHIC_DATA] Vi…" at bounding box center [118, 264] width 88 height 64
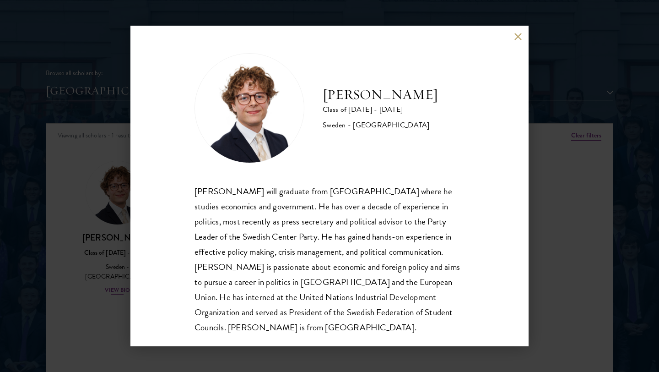
click at [114, 275] on div "[PERSON_NAME] Class of [DATE] - [DATE] [GEOGRAPHIC_DATA] - [GEOGRAPHIC_DATA] [P…" at bounding box center [329, 186] width 659 height 372
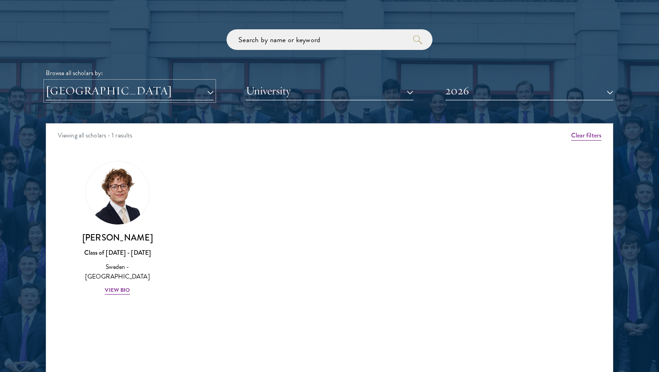
click at [208, 87] on button "[GEOGRAPHIC_DATA]" at bounding box center [130, 91] width 168 height 19
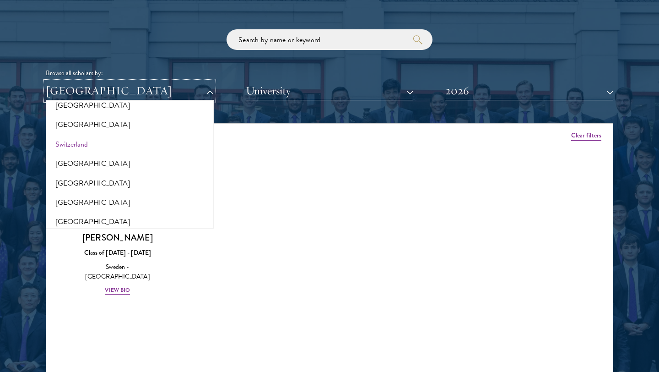
scroll to position [1690, 0]
click at [73, 155] on button "[GEOGRAPHIC_DATA]" at bounding box center [130, 162] width 163 height 19
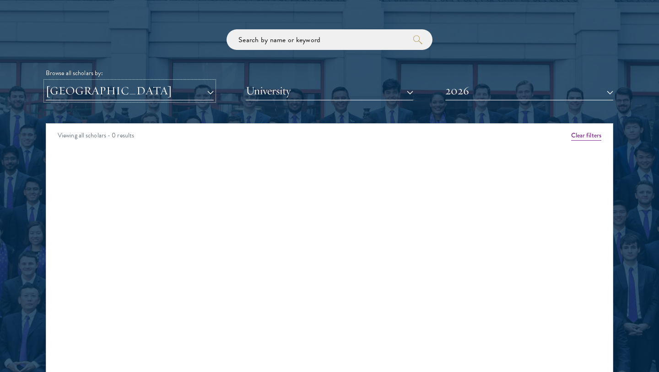
click at [114, 87] on button "[GEOGRAPHIC_DATA]" at bounding box center [130, 91] width 168 height 19
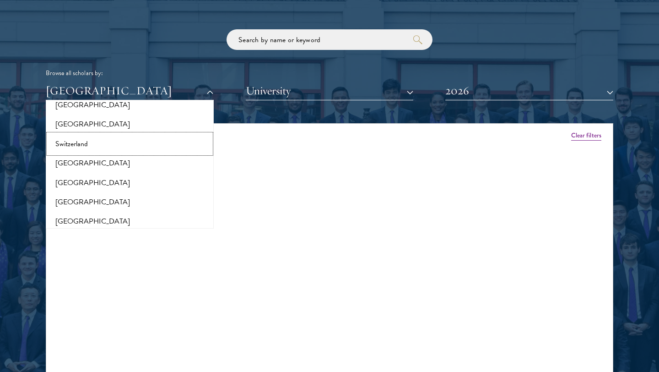
click at [79, 134] on button "Switzerland" at bounding box center [130, 143] width 163 height 19
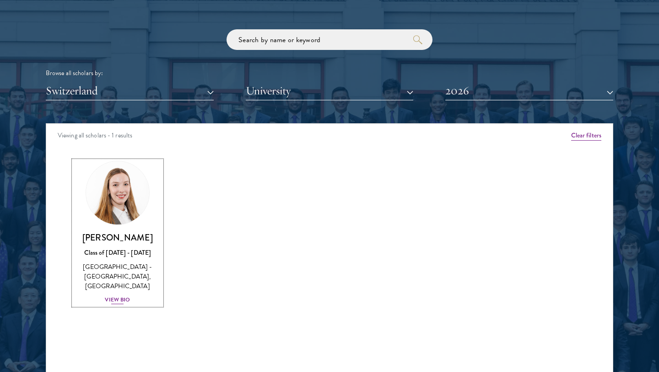
click at [121, 295] on div "View Bio" at bounding box center [117, 299] width 25 height 9
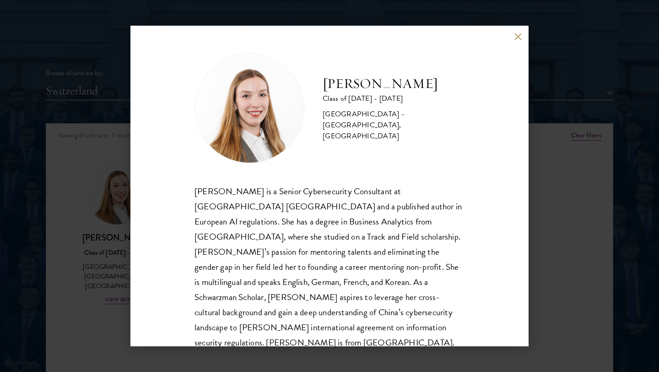
click at [120, 260] on div "[PERSON_NAME] Class of [DATE] - [DATE] [GEOGRAPHIC_DATA] - [GEOGRAPHIC_DATA], […" at bounding box center [329, 186] width 659 height 372
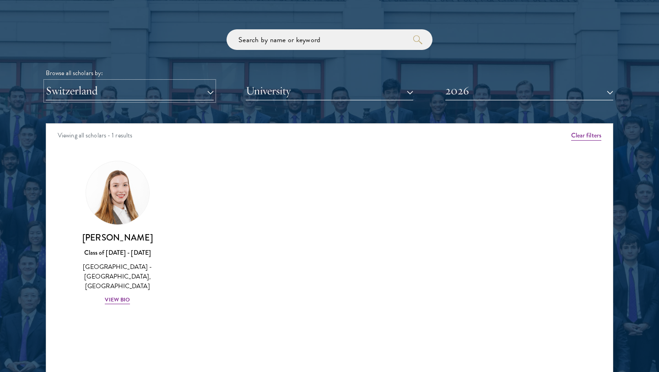
click at [154, 90] on button "Switzerland" at bounding box center [130, 91] width 168 height 19
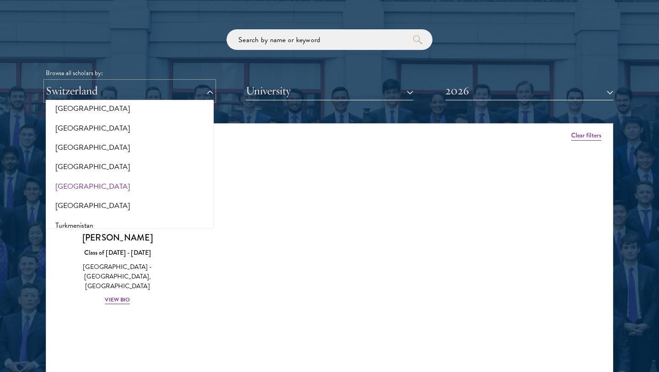
scroll to position [1746, 0]
click at [73, 196] on button "[GEOGRAPHIC_DATA]" at bounding box center [130, 204] width 163 height 19
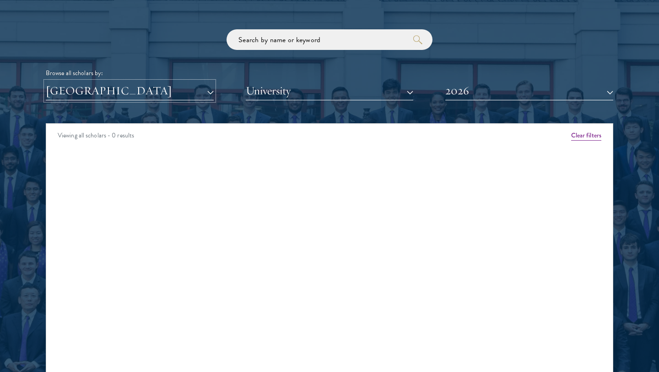
click at [103, 86] on button "[GEOGRAPHIC_DATA]" at bounding box center [130, 91] width 168 height 19
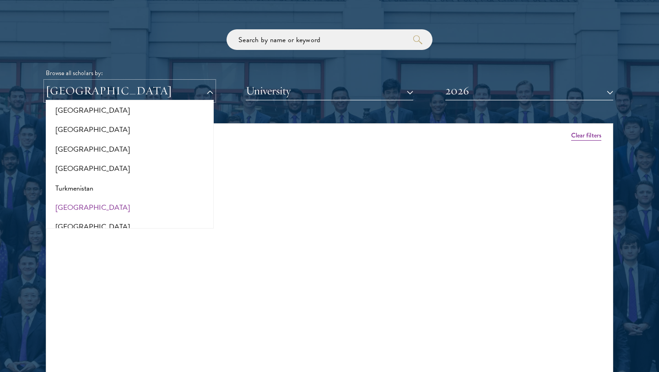
scroll to position [1809, 0]
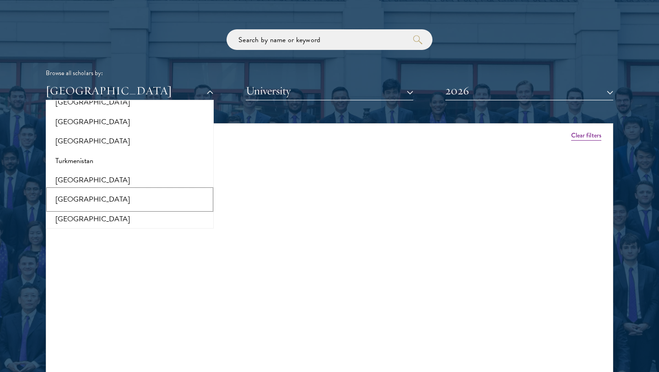
click at [77, 195] on button "[GEOGRAPHIC_DATA]" at bounding box center [130, 199] width 163 height 19
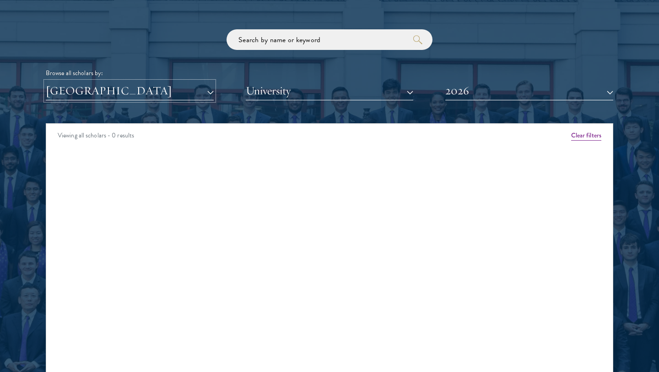
click at [102, 97] on button "[GEOGRAPHIC_DATA]" at bounding box center [130, 91] width 168 height 19
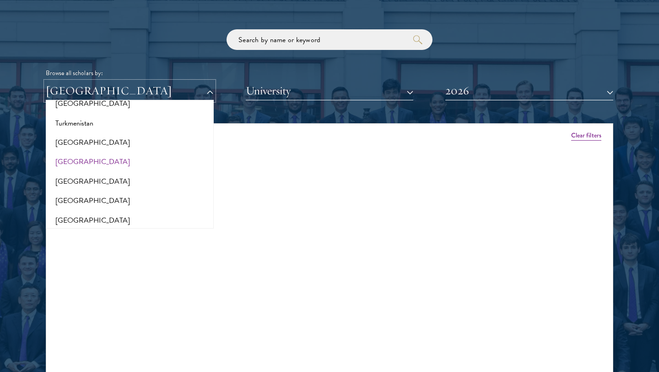
scroll to position [1848, 0]
click at [90, 172] on button "[GEOGRAPHIC_DATA]" at bounding box center [130, 179] width 163 height 19
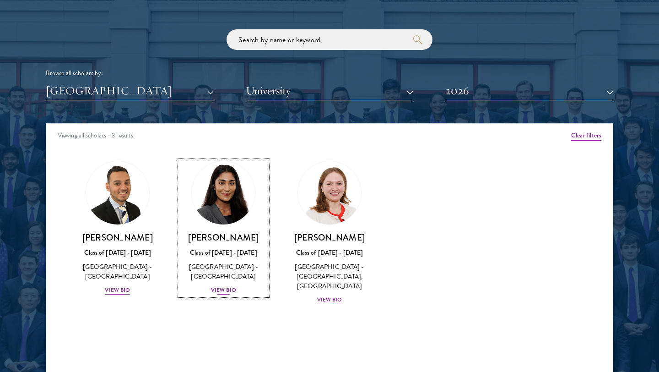
click at [229, 280] on div "[GEOGRAPHIC_DATA] - [GEOGRAPHIC_DATA]" at bounding box center [224, 271] width 88 height 19
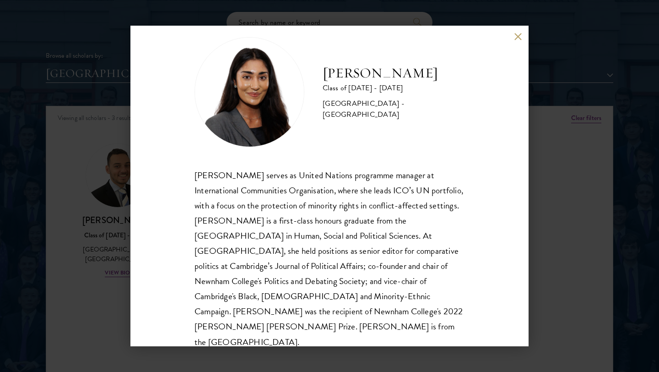
scroll to position [1112, 0]
click at [116, 124] on div "[PERSON_NAME] Class of [DATE] - [DATE] [GEOGRAPHIC_DATA] - [GEOGRAPHIC_DATA] [P…" at bounding box center [329, 186] width 659 height 372
click at [108, 86] on div "Scholar Directory Congratulations and welcome to the Schwarzman Scholars Class …" at bounding box center [330, 146] width 568 height 466
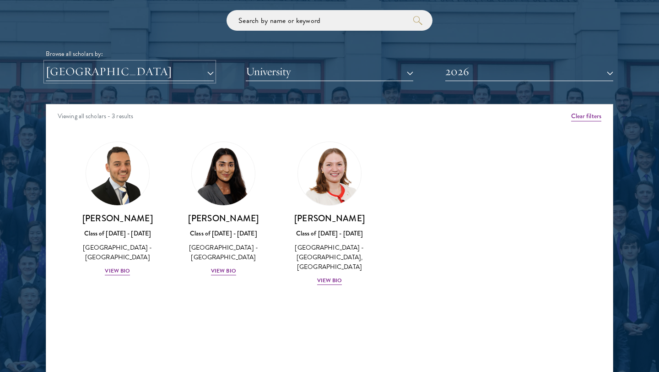
click at [169, 79] on button "[GEOGRAPHIC_DATA]" at bounding box center [130, 71] width 168 height 19
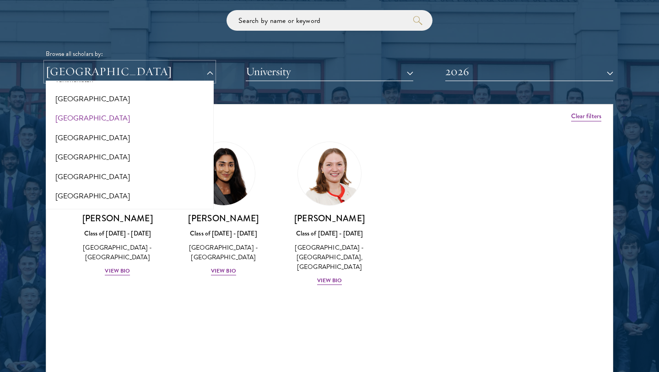
scroll to position [1872, 0]
click at [114, 147] on button "[GEOGRAPHIC_DATA]" at bounding box center [130, 156] width 163 height 19
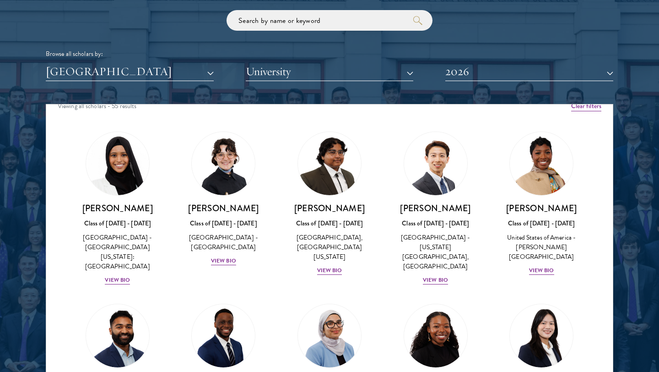
scroll to position [11, 0]
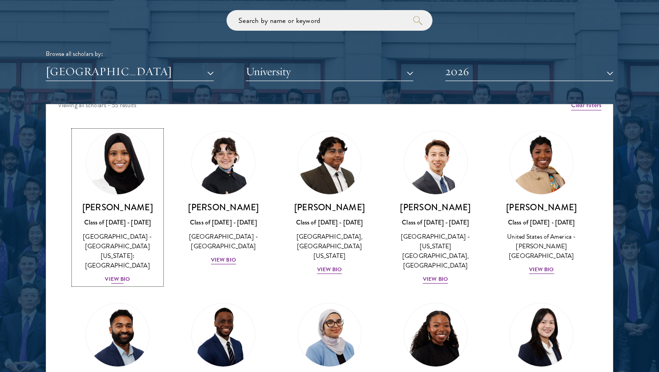
click at [120, 228] on div "[PERSON_NAME] Class of [DATE] - [DATE] [GEOGRAPHIC_DATA] - [GEOGRAPHIC_DATA][US…" at bounding box center [118, 242] width 88 height 83
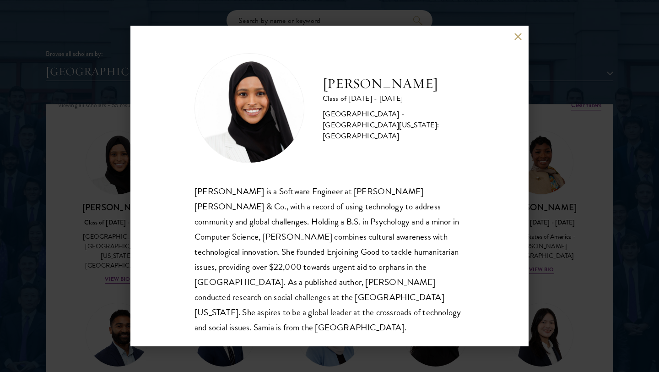
scroll to position [1, 0]
click at [95, 201] on div "[PERSON_NAME] Class of [DATE] - [DATE] [GEOGRAPHIC_DATA] - [GEOGRAPHIC_DATA][US…" at bounding box center [329, 186] width 659 height 372
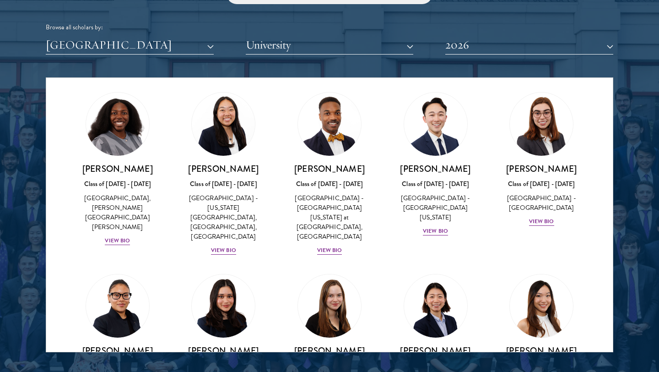
scroll to position [757, 0]
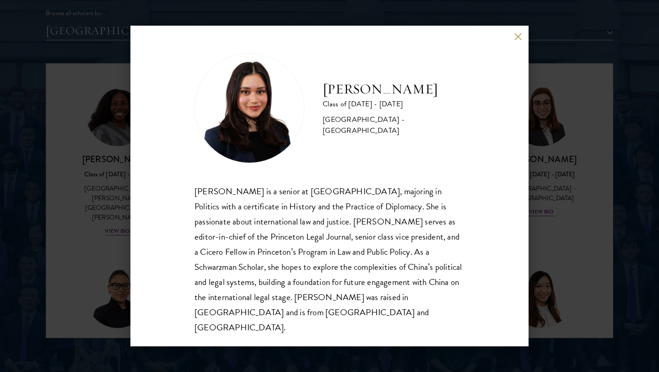
scroll to position [1156, 0]
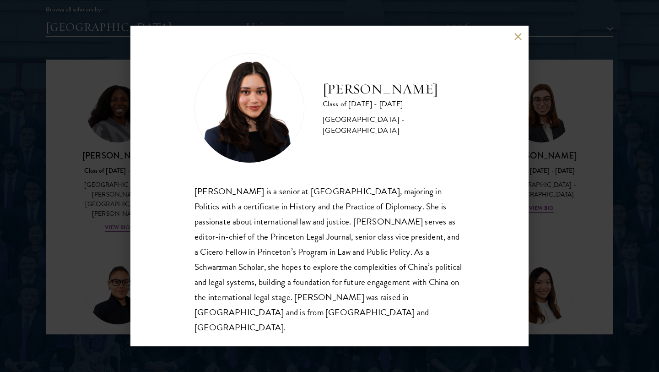
click at [595, 156] on div "[PERSON_NAME] Class of [DATE] - [DATE] [GEOGRAPHIC_DATA] - [GEOGRAPHIC_DATA] [P…" at bounding box center [329, 186] width 659 height 372
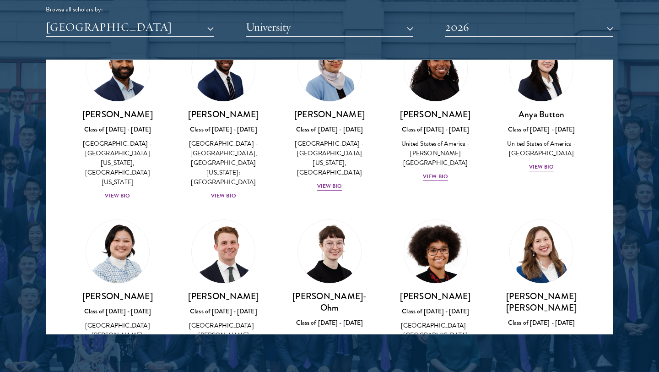
scroll to position [164, 0]
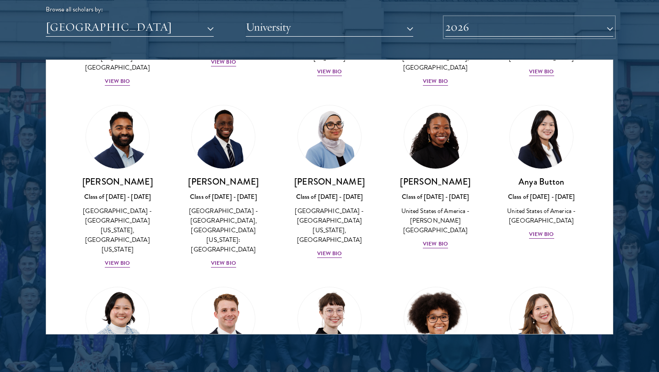
click at [464, 34] on button "2026" at bounding box center [530, 27] width 168 height 19
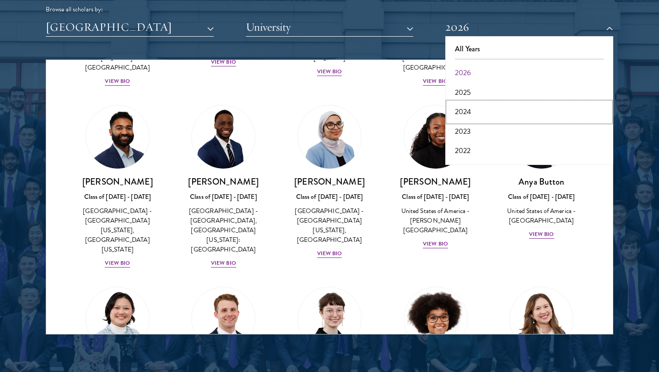
click at [478, 115] on button "2024" at bounding box center [529, 111] width 163 height 19
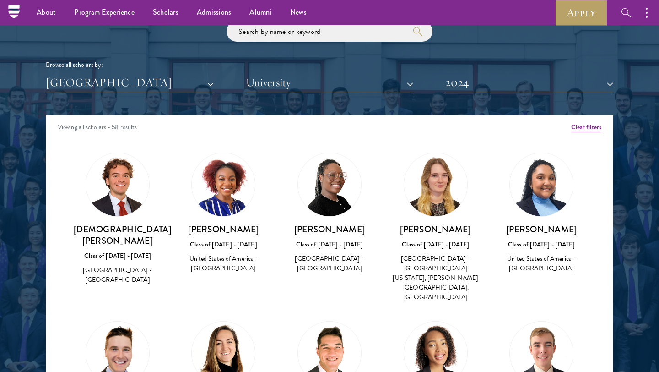
scroll to position [1100, 0]
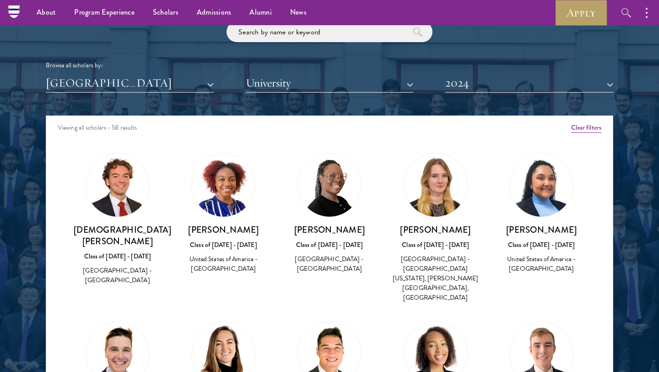
click at [189, 93] on div "Scholar Directory Congratulations and welcome to the Schwarzman Scholars Class …" at bounding box center [330, 157] width 568 height 466
click at [185, 88] on button "[GEOGRAPHIC_DATA]" at bounding box center [130, 83] width 168 height 19
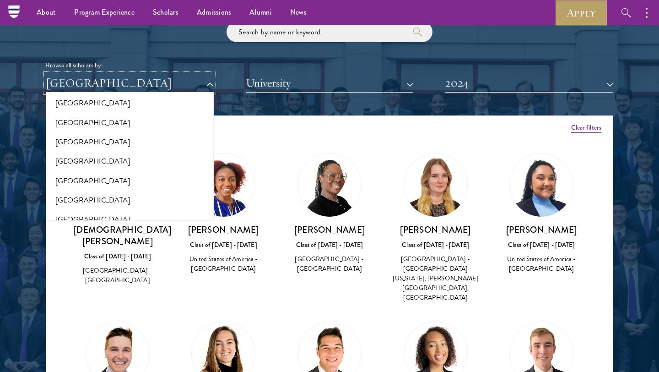
scroll to position [0, 0]
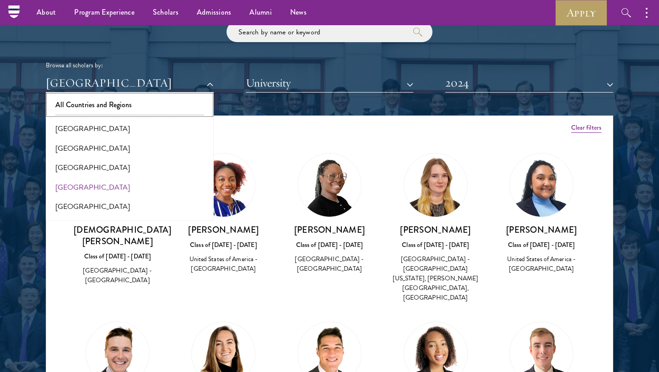
click at [86, 99] on button "All Countries and Regions" at bounding box center [130, 104] width 163 height 19
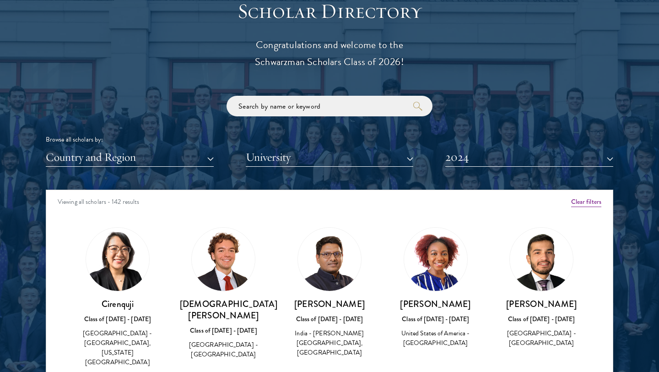
scroll to position [1073, 0]
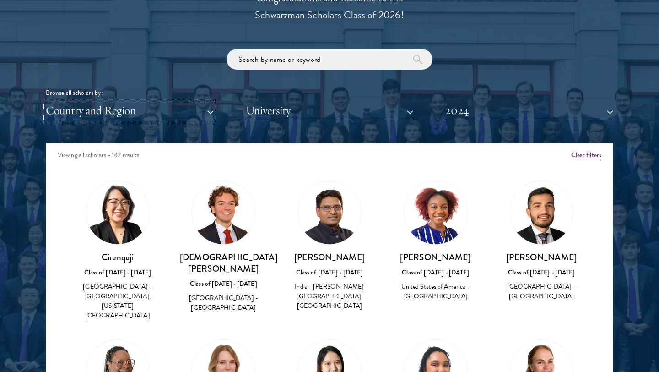
click at [173, 111] on button "Country and Region" at bounding box center [130, 110] width 168 height 19
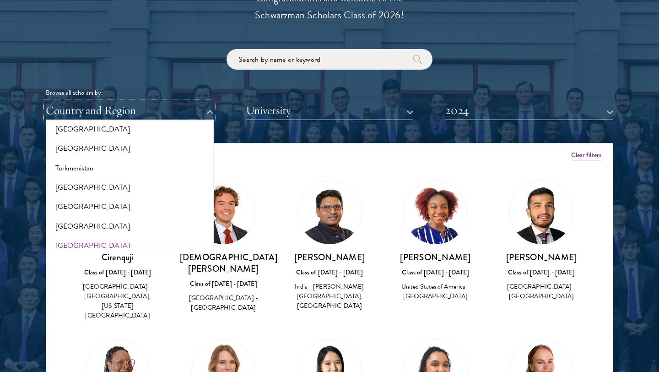
scroll to position [1833, 0]
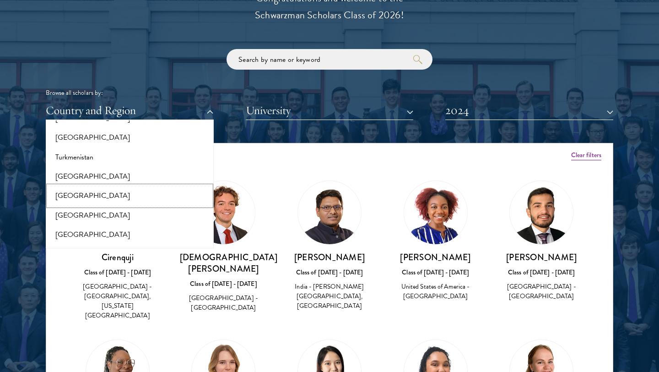
click at [73, 190] on button "[GEOGRAPHIC_DATA]" at bounding box center [130, 195] width 163 height 19
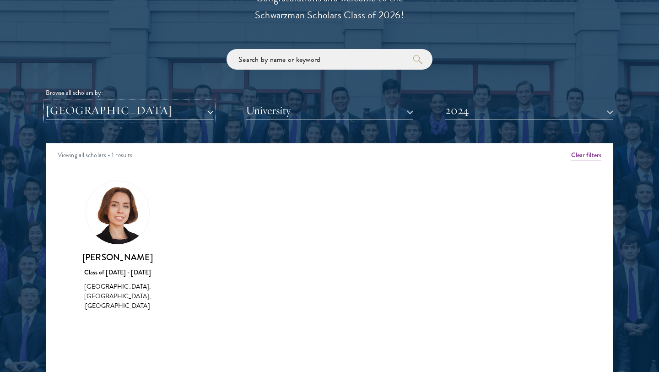
click at [132, 114] on button "[GEOGRAPHIC_DATA]" at bounding box center [130, 110] width 168 height 19
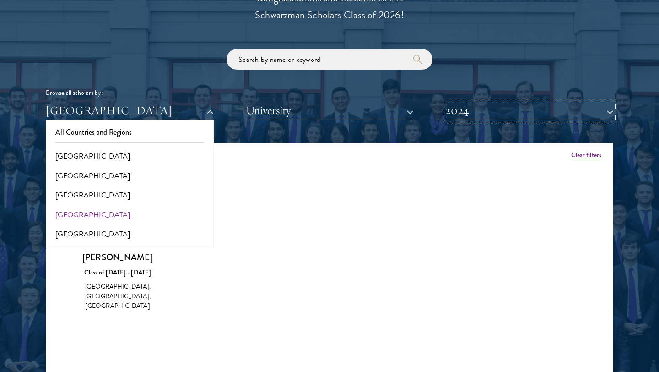
click at [471, 103] on button "2024" at bounding box center [530, 110] width 168 height 19
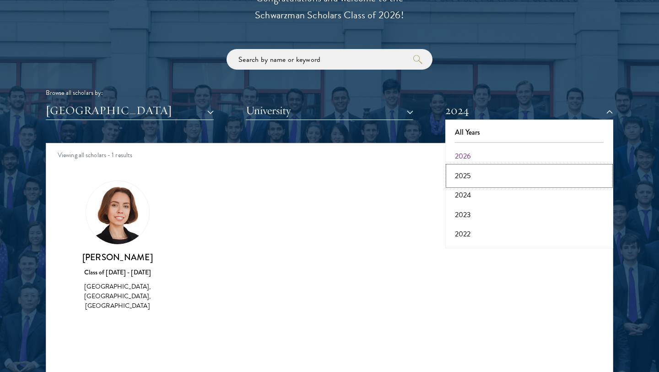
click at [472, 173] on button "2025" at bounding box center [529, 175] width 163 height 19
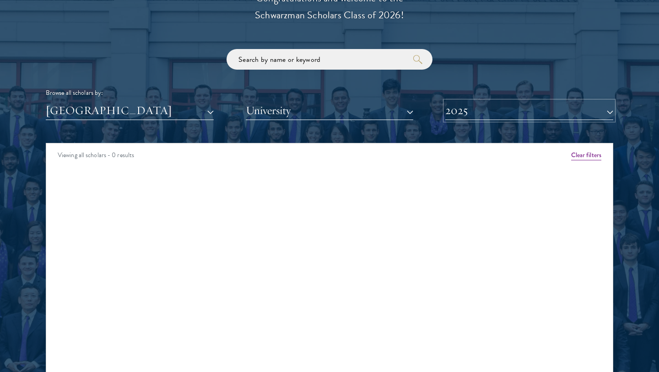
click at [479, 108] on button "2025" at bounding box center [530, 110] width 168 height 19
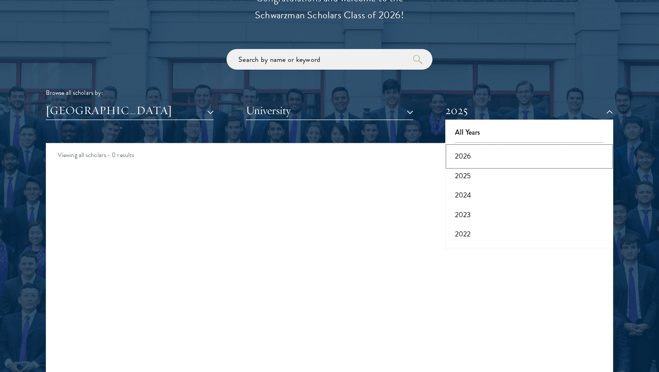
click at [469, 163] on button "2026" at bounding box center [529, 156] width 163 height 19
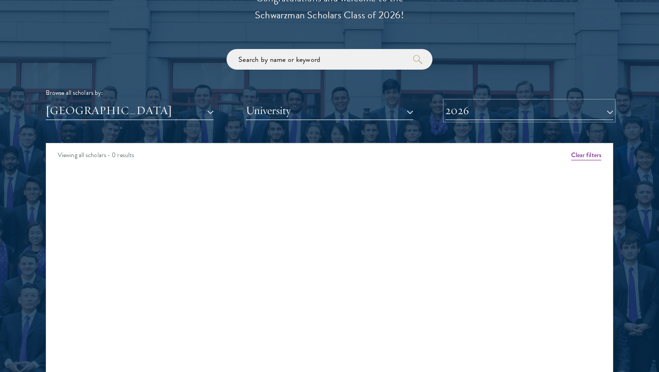
click at [473, 120] on button "2026" at bounding box center [530, 110] width 168 height 19
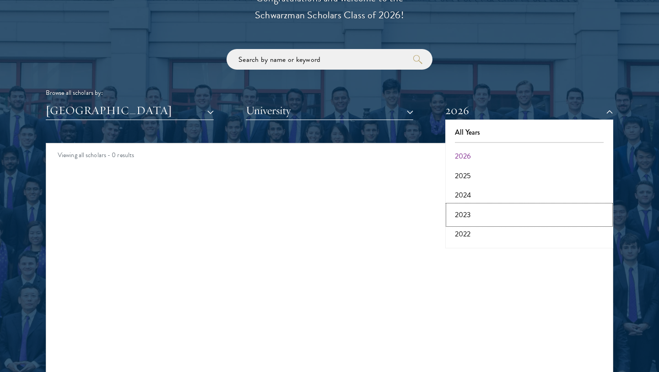
click at [475, 207] on button "2023" at bounding box center [529, 214] width 163 height 19
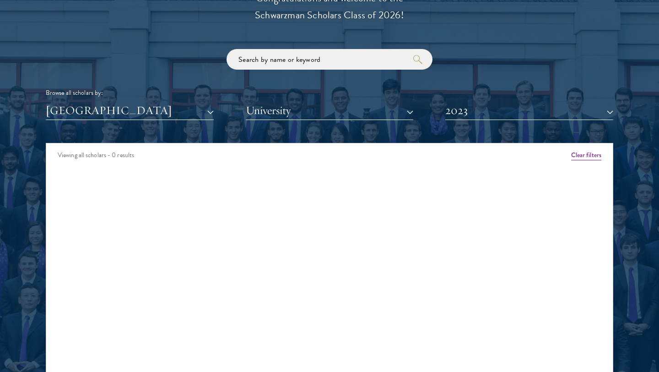
click at [478, 124] on div "Scholar Directory Congratulations and welcome to the Schwarzman Scholars Class …" at bounding box center [330, 185] width 568 height 466
click at [475, 113] on button "2023" at bounding box center [530, 110] width 168 height 19
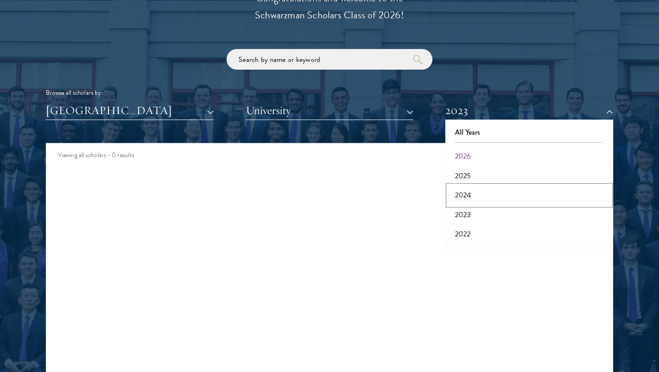
click at [473, 198] on button "2024" at bounding box center [529, 194] width 163 height 19
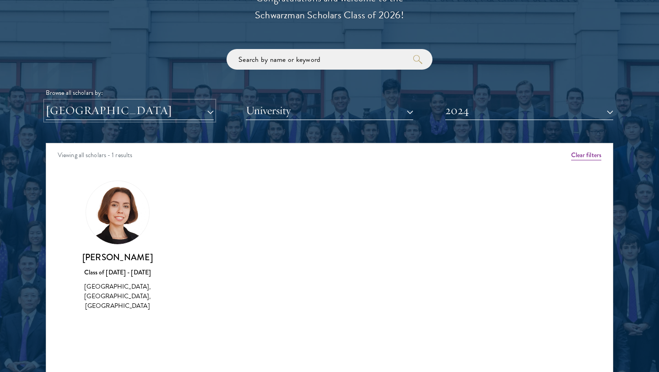
click at [173, 109] on button "[GEOGRAPHIC_DATA]" at bounding box center [130, 110] width 168 height 19
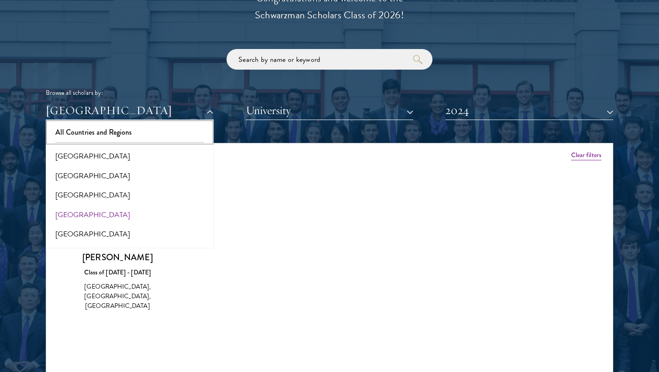
click at [109, 137] on button "All Countries and Regions" at bounding box center [130, 132] width 163 height 19
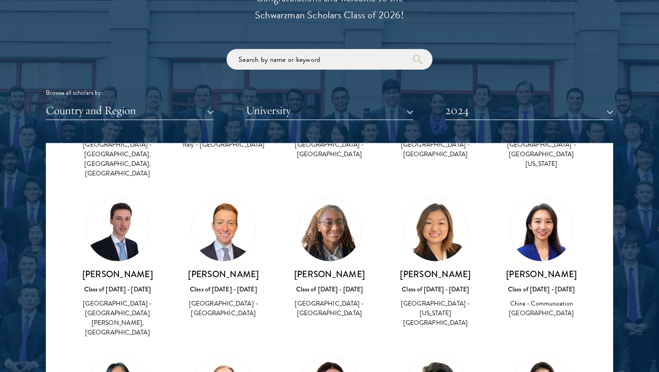
scroll to position [1399, 0]
click at [175, 108] on button "Country and Region" at bounding box center [130, 110] width 168 height 19
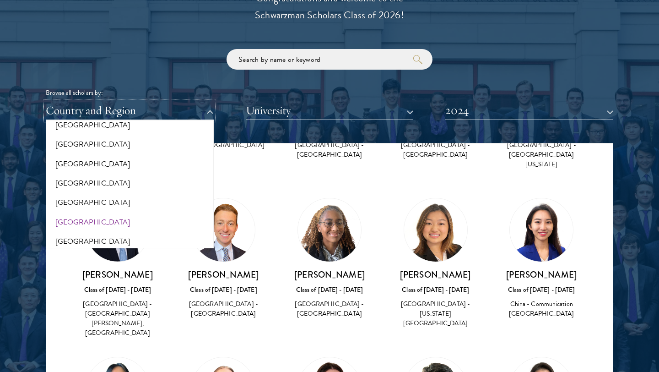
scroll to position [1416, 0]
click at [82, 196] on button "[GEOGRAPHIC_DATA]" at bounding box center [130, 204] width 163 height 19
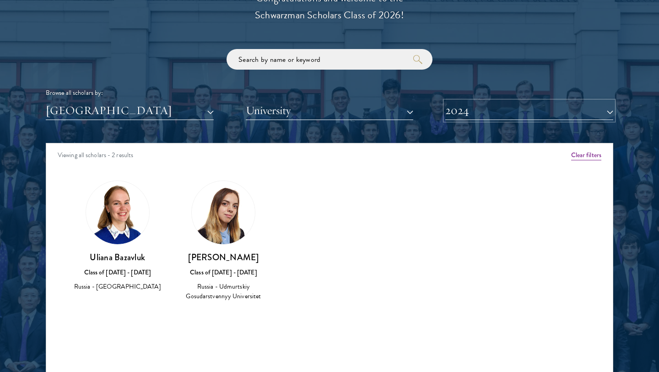
click at [535, 107] on button "2024" at bounding box center [530, 110] width 168 height 19
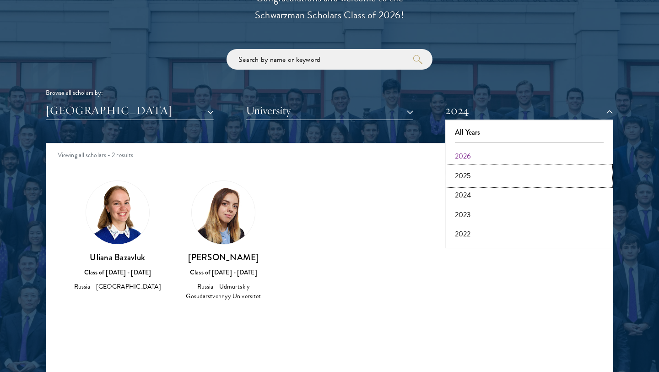
click at [480, 172] on button "2025" at bounding box center [529, 175] width 163 height 19
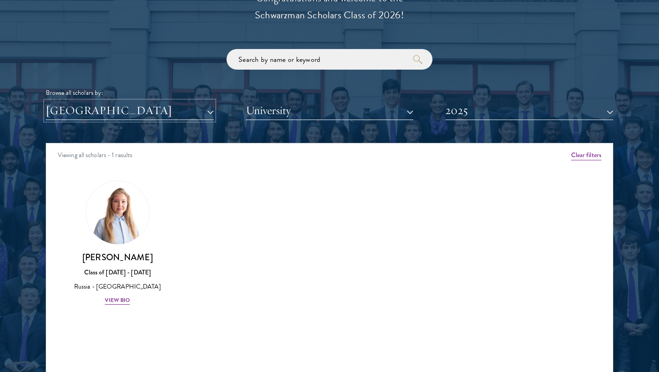
click at [173, 113] on button "[GEOGRAPHIC_DATA]" at bounding box center [130, 110] width 168 height 19
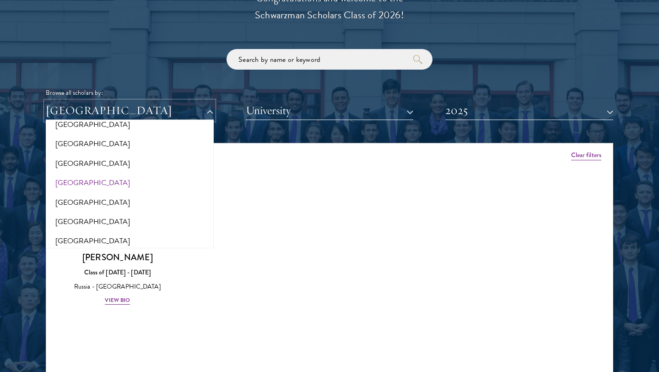
scroll to position [740, 0]
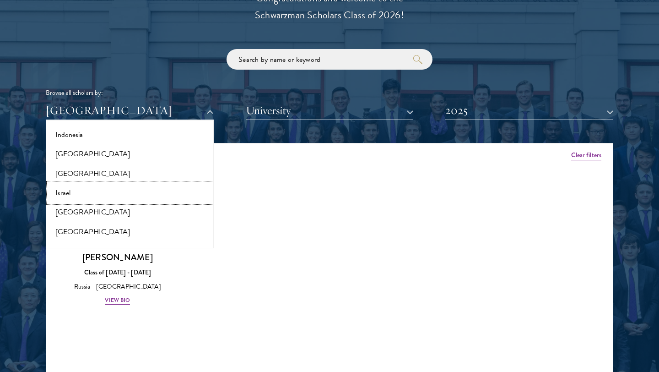
click at [72, 188] on button "Israel" at bounding box center [130, 192] width 163 height 19
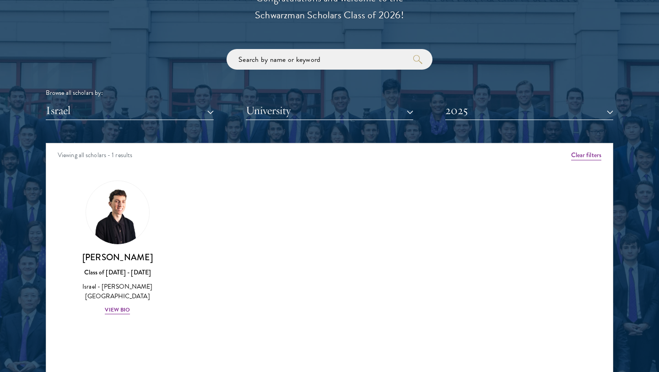
click at [133, 125] on div "Scholar Directory Congratulations and welcome to the Schwarzman Scholars Class …" at bounding box center [330, 185] width 568 height 466
click at [522, 117] on button "2025" at bounding box center [530, 110] width 168 height 19
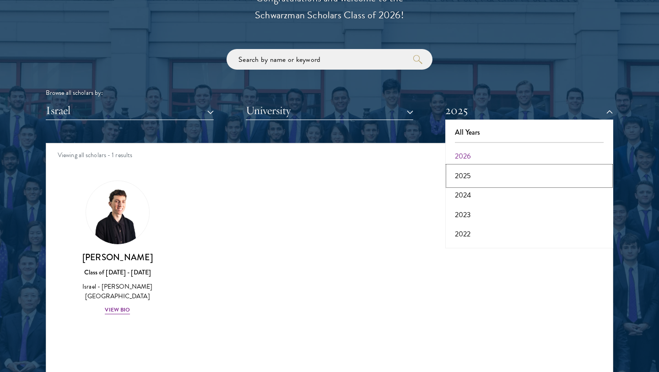
click at [475, 175] on button "2025" at bounding box center [529, 175] width 163 height 19
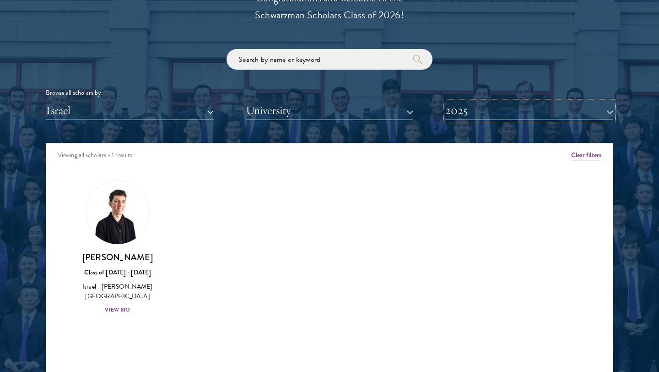
click at [490, 110] on button "2025" at bounding box center [530, 110] width 168 height 19
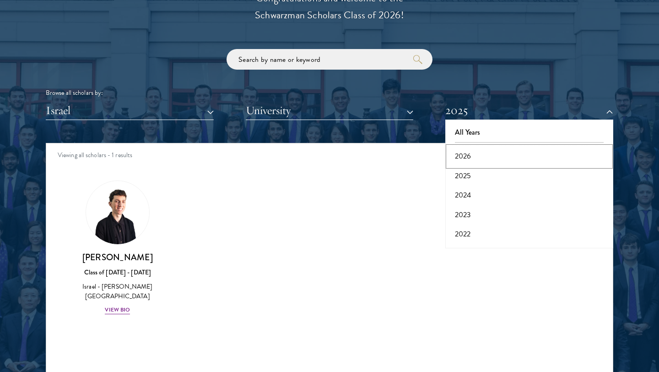
click at [466, 158] on button "2026" at bounding box center [529, 156] width 163 height 19
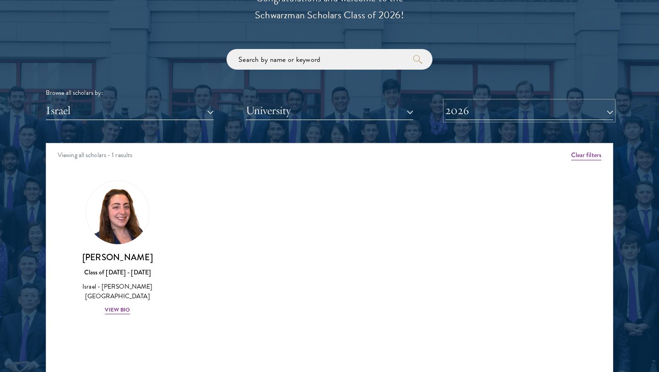
click at [480, 113] on button "2026" at bounding box center [530, 110] width 168 height 19
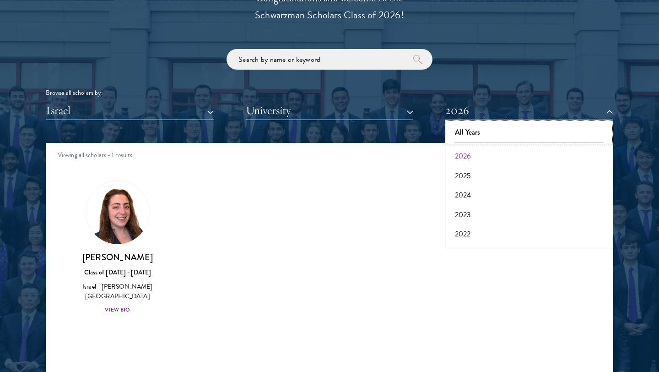
click at [471, 131] on button "All Years" at bounding box center [529, 132] width 163 height 19
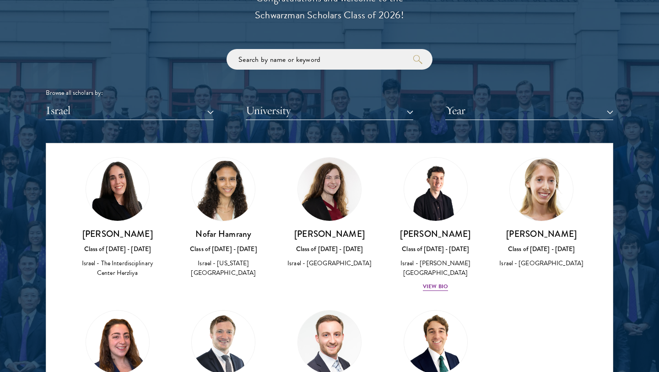
scroll to position [59, 0]
